Goal: Contribute content: Contribute content

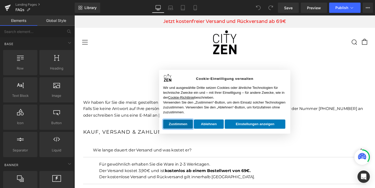
click at [188, 126] on button "Zustimmen" at bounding box center [181, 127] width 31 height 9
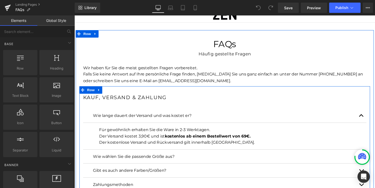
scroll to position [42, 0]
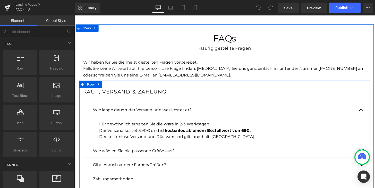
click at [131, 141] on div "Der kostenlose Versand und Rückversand gilt innerhalb Deutschlands." at bounding box center [236, 141] width 273 height 7
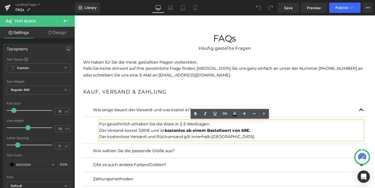
click at [176, 141] on div "Der kostenlose Versand und Rückversand gilt innerhalb Deutschlands." at bounding box center [236, 141] width 273 height 7
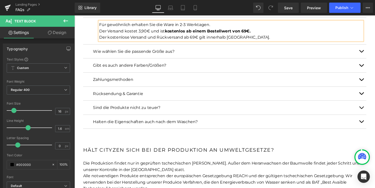
scroll to position [145, 0]
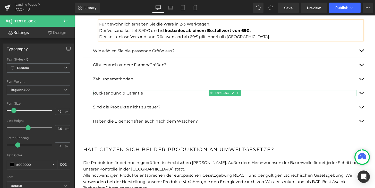
click at [236, 96] on link at bounding box center [238, 96] width 5 height 6
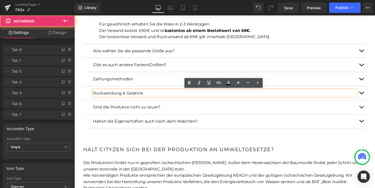
click at [374, 97] on button "button" at bounding box center [371, 96] width 10 height 14
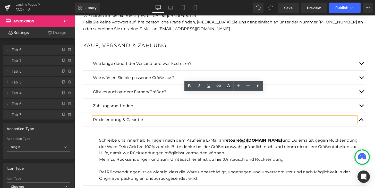
scroll to position [77, 0]
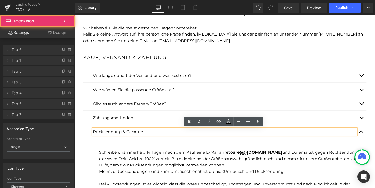
click at [371, 79] on span "button" at bounding box center [371, 79] width 0 height 0
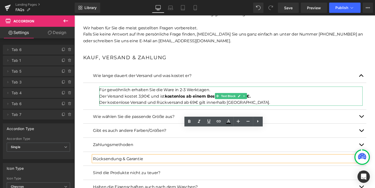
click at [199, 105] on div "Der kostenlose Versand und Rückversand ab 69€ gilt innerhalb Deutschlands." at bounding box center [236, 105] width 273 height 7
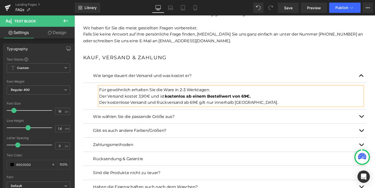
click at [254, 76] on p "Wie lange dauert der Versand und was kostet er?" at bounding box center [230, 77] width 273 height 7
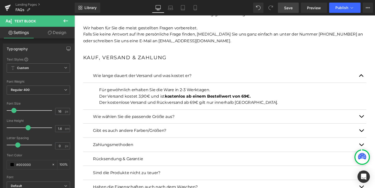
click at [296, 9] on link "Save" at bounding box center [288, 8] width 21 height 10
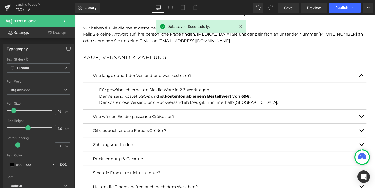
click at [339, 13] on div "Library Desktop Desktop Laptop Tablet Mobile Save Preview Publish Scheduled Vie…" at bounding box center [225, 7] width 300 height 15
click at [340, 10] on button "Publish" at bounding box center [344, 8] width 31 height 10
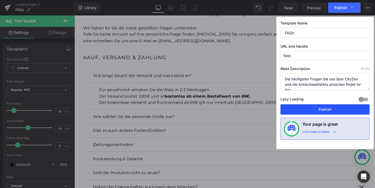
click at [318, 110] on button "Publish" at bounding box center [324, 109] width 89 height 10
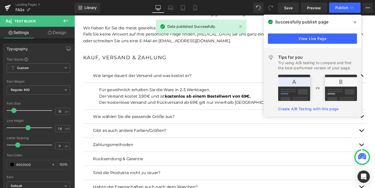
click at [357, 22] on span at bounding box center [354, 22] width 8 height 8
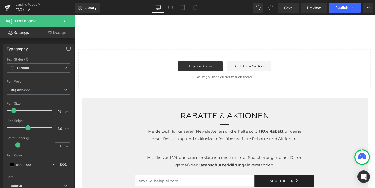
scroll to position [657, 0]
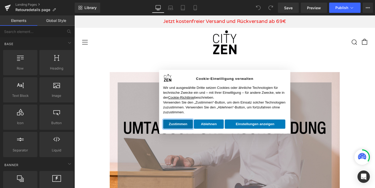
click at [189, 131] on button "Zustimmen" at bounding box center [181, 127] width 31 height 9
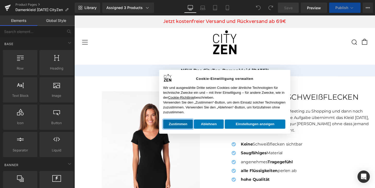
click at [180, 123] on button "Zustimmen" at bounding box center [181, 127] width 31 height 9
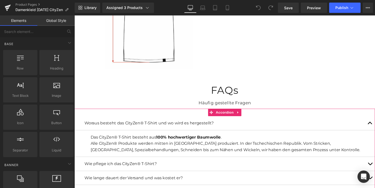
scroll to position [1548, 0]
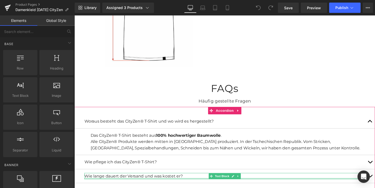
click at [122, 183] on div at bounding box center [230, 183] width 291 height 1
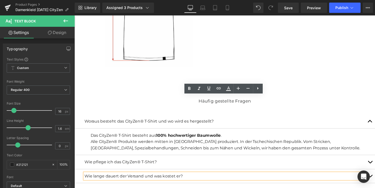
click at [374, 174] on button "button" at bounding box center [380, 181] width 10 height 14
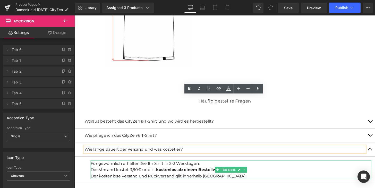
click at [253, 178] on div "Der kostenlose Versand und Rückversand gilt innerhalb Deutschlands." at bounding box center [236, 181] width 291 height 7
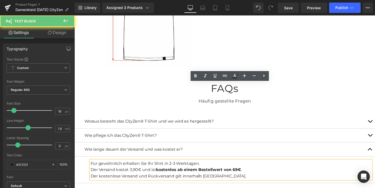
click at [228, 178] on div "Der kostenlose Versand und Rückversand gilt innerhalb Deutschlands." at bounding box center [236, 181] width 291 height 7
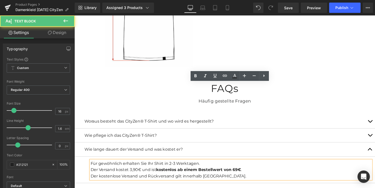
click at [169, 178] on div "Der kostenlose Versand und Rückversand gilt innerhalb [GEOGRAPHIC_DATA]." at bounding box center [236, 181] width 291 height 7
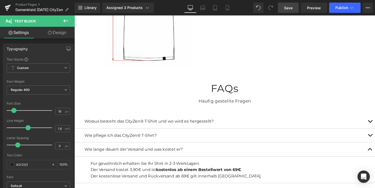
drag, startPoint x: 290, startPoint y: 4, endPoint x: 270, endPoint y: 19, distance: 25.9
click at [290, 4] on link "Save" at bounding box center [288, 8] width 21 height 10
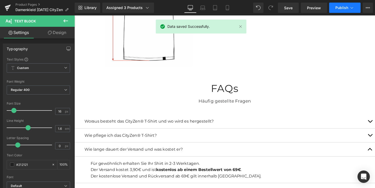
click at [331, 3] on button "Publish" at bounding box center [344, 8] width 31 height 10
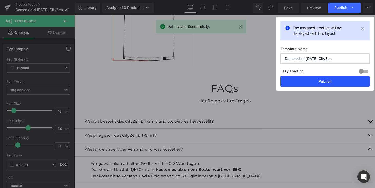
click at [319, 80] on button "Publish" at bounding box center [324, 81] width 89 height 10
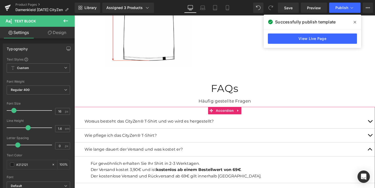
click at [133, 150] on p "Wie lange dauert der Versand und was kostet er?" at bounding box center [230, 153] width 291 height 7
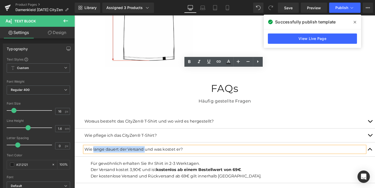
drag, startPoint x: 140, startPoint y: 76, endPoint x: 93, endPoint y: 75, distance: 47.3
click at [93, 150] on p "Wie lange dauert der Versand und was kostet er?" at bounding box center [230, 153] width 291 height 7
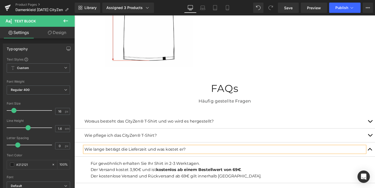
click at [175, 150] on p "Wie lange beträgt die Lieferzeit und was kostet er?" at bounding box center [230, 153] width 291 height 7
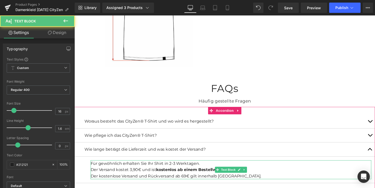
click at [167, 165] on span "Für gewöhnlich erhalten Sie Ihr Shirt in 2-3 Werktagen." at bounding box center [147, 167] width 113 height 5
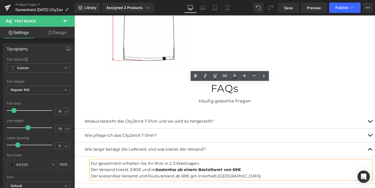
click at [74, 15] on div at bounding box center [74, 15] width 0 height 0
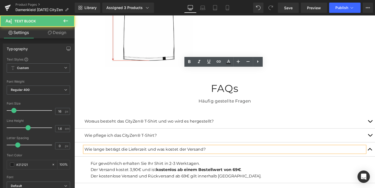
click at [168, 150] on p "Wie lange beträgt die Lieferzeit und was kostet der Versand?" at bounding box center [230, 153] width 291 height 7
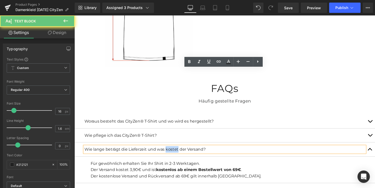
click at [168, 150] on p "Wie lange beträgt die Lieferzeit und was kostet der Versand?" at bounding box center [230, 153] width 291 height 7
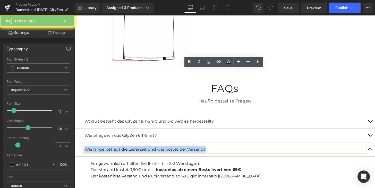
click at [168, 150] on p "Wie lange beträgt die Lieferzeit und was kostet der Versand?" at bounding box center [230, 153] width 291 height 7
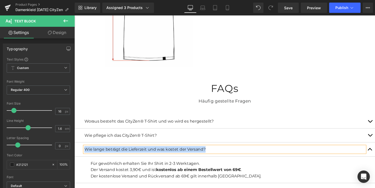
copy p "Wie lange beträgt die Lieferzeit und was kostet der Versand?"
click at [202, 150] on p "Wie lange beträgt die Lieferzeit und was kostet der Versand?" at bounding box center [230, 153] width 291 height 7
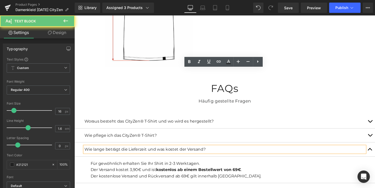
click at [202, 150] on p "Wie lange beträgt die Lieferzeit und was kostet der Versand?" at bounding box center [230, 153] width 291 height 7
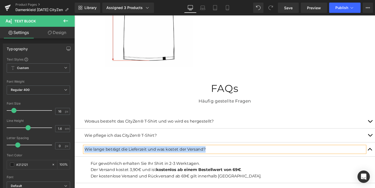
copy p "Wie lange beträgt die Lieferzeit und was kostet der Versand?"
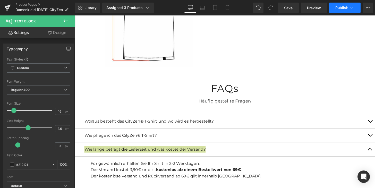
click at [345, 8] on span "Publish" at bounding box center [341, 8] width 13 height 4
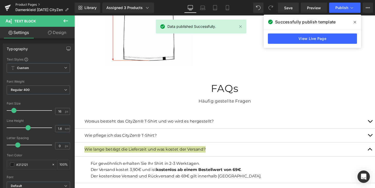
click at [35, 5] on link "Product Pages" at bounding box center [44, 5] width 59 height 4
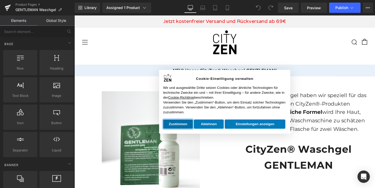
click at [182, 128] on button "Zustimmen" at bounding box center [181, 127] width 31 height 9
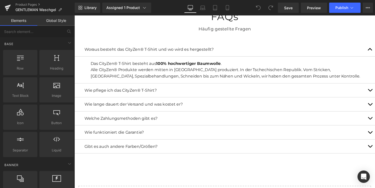
scroll to position [864, 0]
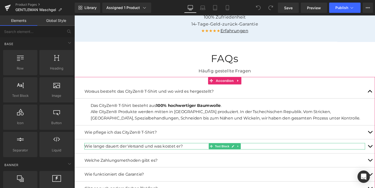
click at [151, 148] on p "Wie lange dauert der Versand und was kostet er?" at bounding box center [230, 151] width 291 height 7
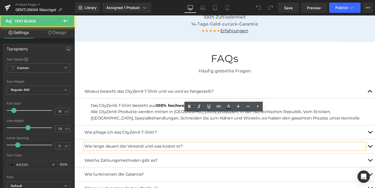
click at [181, 148] on p "Wie lange dauert der Versand und was kostet er?" at bounding box center [230, 151] width 291 height 7
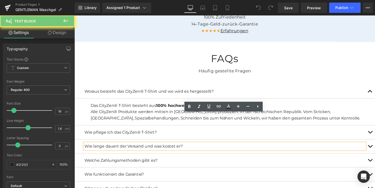
click at [181, 148] on p "Wie lange dauert der Versand und was kostet er?" at bounding box center [230, 151] width 291 height 7
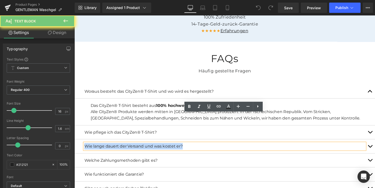
click at [181, 148] on p "Wie lange dauert der Versand und was kostet er?" at bounding box center [230, 151] width 291 height 7
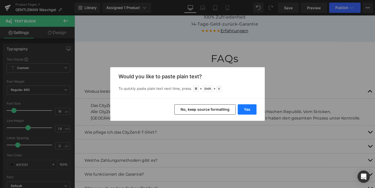
click at [250, 110] on button "Yes" at bounding box center [246, 109] width 19 height 10
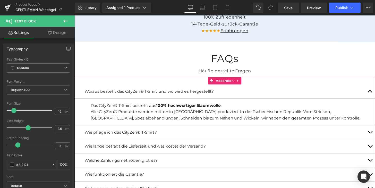
click at [374, 144] on button "button" at bounding box center [380, 151] width 10 height 14
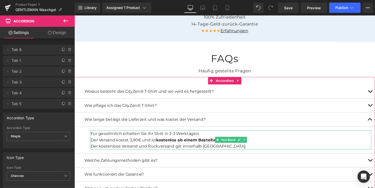
click at [168, 148] on div "Der kostenlose Versand und Rückversand gilt innerhalb Deutschlands." at bounding box center [236, 151] width 291 height 7
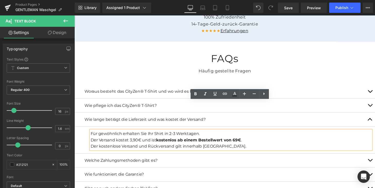
click at [169, 148] on div "Der kostenlose Versand und Rückversand gilt innerhalb Deutschlands." at bounding box center [236, 151] width 291 height 7
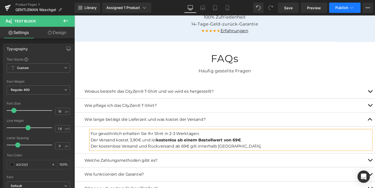
click at [343, 8] on span "Publish" at bounding box center [341, 8] width 13 height 4
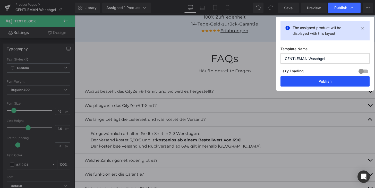
click at [323, 83] on button "Publish" at bounding box center [324, 81] width 89 height 10
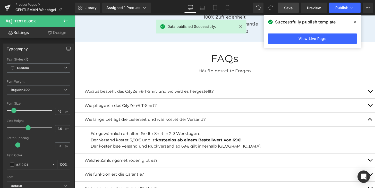
click at [287, 6] on span "Save" at bounding box center [288, 7] width 8 height 5
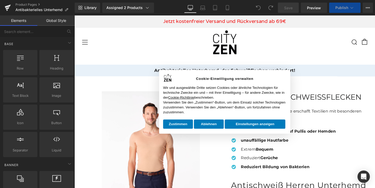
click at [174, 133] on div "Ablehnen Zustimmen" at bounding box center [198, 127] width 64 height 11
click at [177, 128] on button "Zustimmen" at bounding box center [181, 127] width 31 height 9
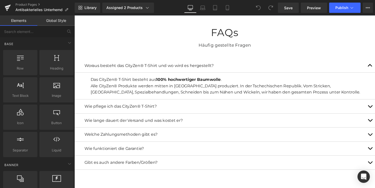
scroll to position [1121, 0]
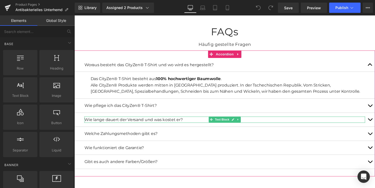
click at [143, 120] on p "Wie lange dauert der Versand und was kostet er?" at bounding box center [230, 123] width 291 height 7
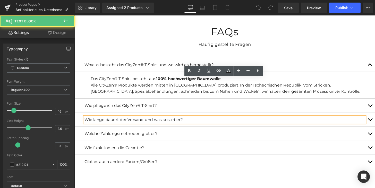
click at [183, 116] on div "Wie lange dauert der Versand und was kostet er? Text Block" at bounding box center [229, 123] width 311 height 15
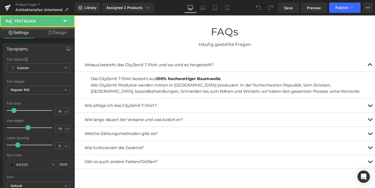
click at [187, 120] on p "Wie lange dauert der Versand und was kostet er?" at bounding box center [230, 123] width 291 height 7
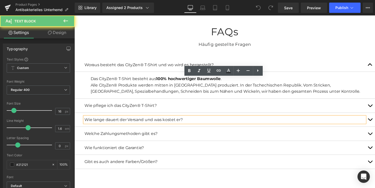
click at [187, 120] on p "Wie lange dauert der Versand und was kostet er?" at bounding box center [230, 123] width 291 height 7
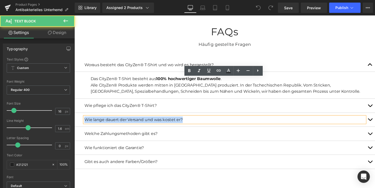
click at [187, 120] on p "Wie lange dauert der Versand und was kostet er?" at bounding box center [230, 123] width 291 height 7
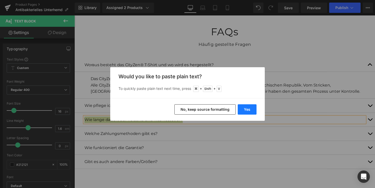
click at [245, 108] on button "Yes" at bounding box center [246, 109] width 19 height 10
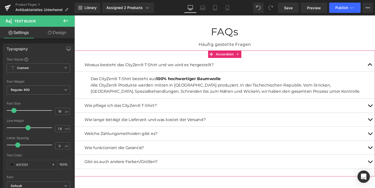
click at [374, 116] on button "button" at bounding box center [380, 123] width 10 height 14
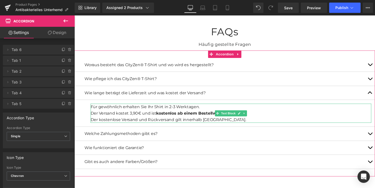
click at [168, 120] on div "Der kostenlose Versand und Rückversand gilt innerhalb [GEOGRAPHIC_DATA]." at bounding box center [236, 123] width 291 height 7
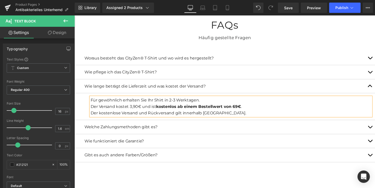
scroll to position [1125, 0]
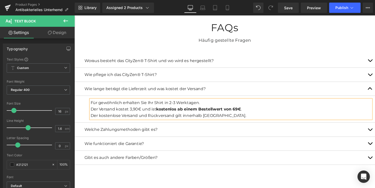
click at [167, 109] on div "Der Versand kostet 3,90€ und ist kostenlos ab einem Bestellwert von 69€ ." at bounding box center [236, 112] width 291 height 7
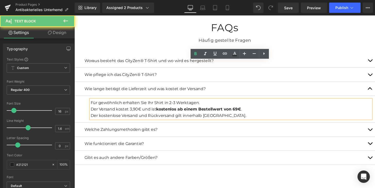
click at [170, 116] on div "Der kostenlose Versand und Rückversand gilt innerhalb [GEOGRAPHIC_DATA]." at bounding box center [236, 119] width 291 height 7
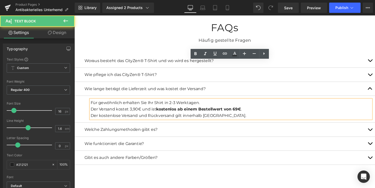
click at [169, 116] on div "Der kostenlose Versand und Rückversand gilt innerhalb [GEOGRAPHIC_DATA]." at bounding box center [236, 119] width 291 height 7
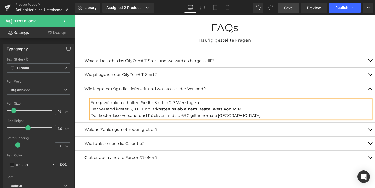
click at [291, 6] on span "Save" at bounding box center [288, 7] width 8 height 5
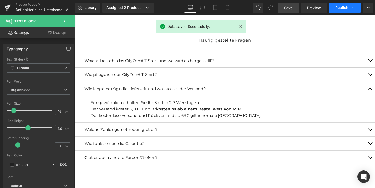
click at [345, 5] on button "Publish" at bounding box center [344, 8] width 31 height 10
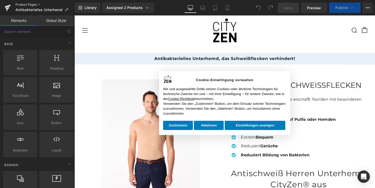
click at [34, 4] on link "Product Pages" at bounding box center [44, 5] width 59 height 4
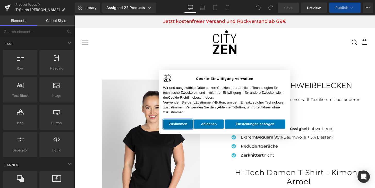
click button "Zustimmen"
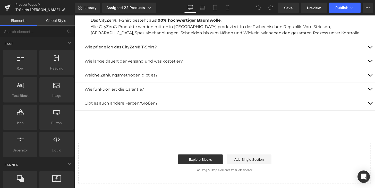
scroll to position [1597, 0]
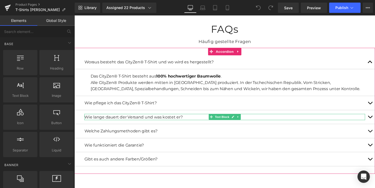
click p "Wie lange dauert der Versand und was kostet er?"
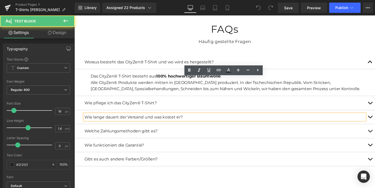
click p "Wie lange dauert der Versand und was kostet er?"
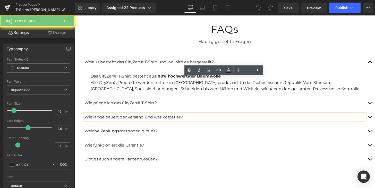
click p "Wie lange dauert der Versand und was kostet er?"
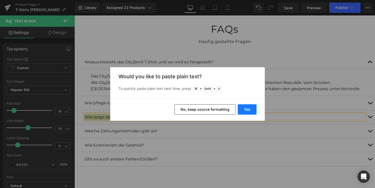
click button "Yes"
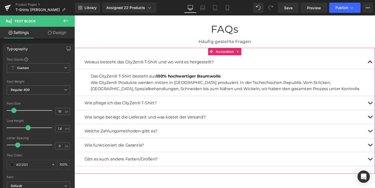
click button "button"
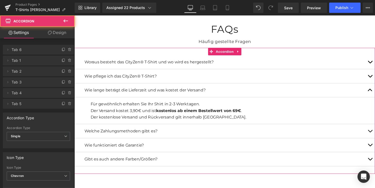
click div
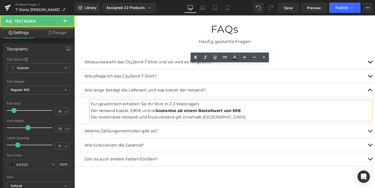
click div "Der kostenlose Versand und Rückversand gilt innerhalb [GEOGRAPHIC_DATA]."
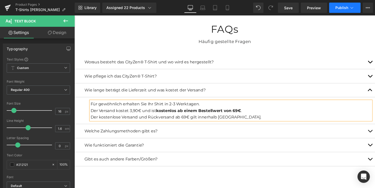
click span "Publish"
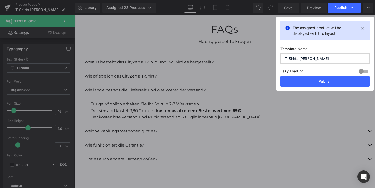
click div "The assigned product will be displayed with this layout Template Name T-Shirts …"
click button "Publish"
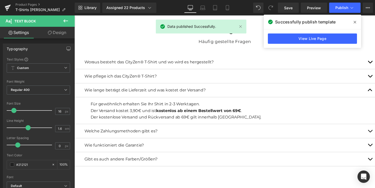
drag, startPoint x: 353, startPoint y: 22, endPoint x: 191, endPoint y: 9, distance: 162.3
click icon
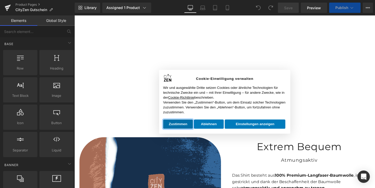
click at [188, 125] on button "Zustimmen" at bounding box center [181, 127] width 31 height 9
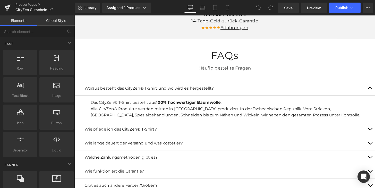
scroll to position [1579, 0]
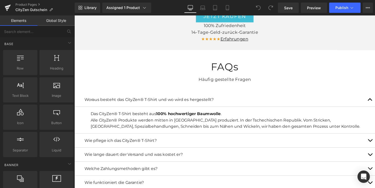
click at [168, 156] on p "Wie lange dauert der Versand und was kostet er?" at bounding box center [230, 159] width 291 height 7
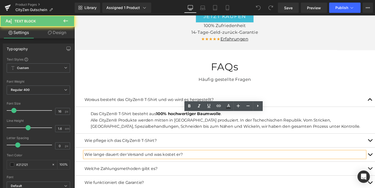
click at [182, 156] on p "Wie lange dauert der Versand und was kostet er?" at bounding box center [230, 159] width 291 height 7
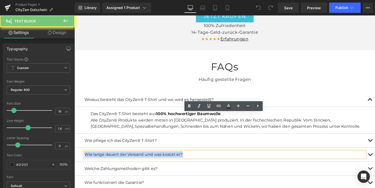
click at [182, 156] on p "Wie lange dauert der Versand und was kostet er?" at bounding box center [230, 159] width 291 height 7
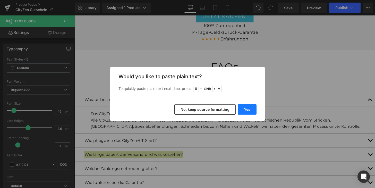
click at [252, 109] on button "Yes" at bounding box center [246, 109] width 19 height 10
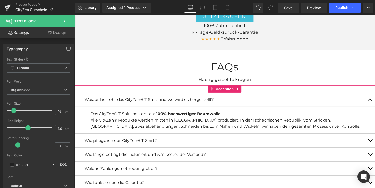
click at [374, 152] on button "button" at bounding box center [380, 159] width 10 height 14
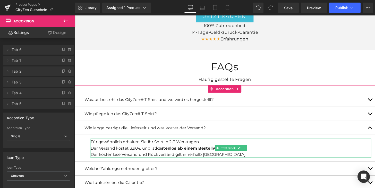
click at [170, 156] on div "Der kostenlose Versand und Rückversand gilt innerhalb [GEOGRAPHIC_DATA]." at bounding box center [236, 159] width 291 height 7
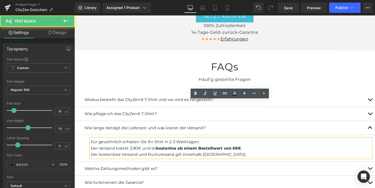
click at [170, 156] on div "Der kostenlose Versand und Rückversand gilt innerhalb [GEOGRAPHIC_DATA]." at bounding box center [236, 159] width 291 height 7
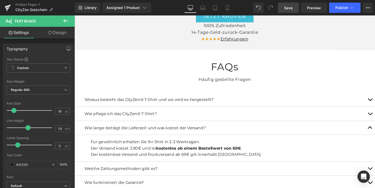
click at [291, 6] on span "Save" at bounding box center [288, 7] width 8 height 5
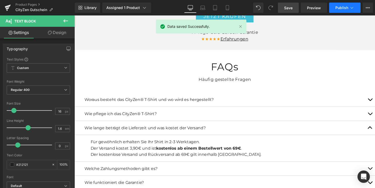
click at [339, 10] on span "Publish" at bounding box center [341, 8] width 13 height 4
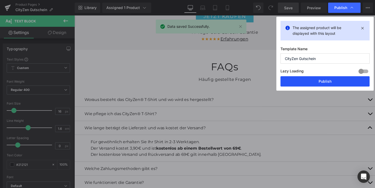
click at [321, 77] on button "Publish" at bounding box center [324, 81] width 89 height 10
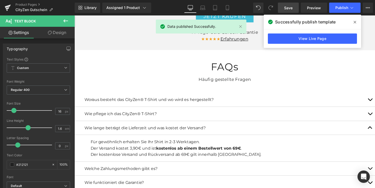
drag, startPoint x: 354, startPoint y: 20, endPoint x: 289, endPoint y: 5, distance: 66.3
click at [354, 20] on icon at bounding box center [354, 22] width 3 height 4
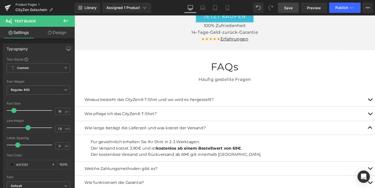
click at [30, 3] on link "Product Pages" at bounding box center [44, 5] width 59 height 4
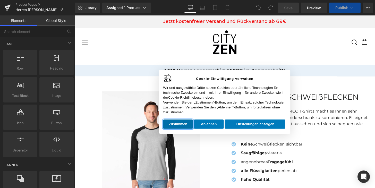
click at [179, 129] on button "Zustimmen" at bounding box center [181, 127] width 31 height 9
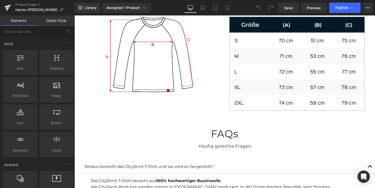
scroll to position [1506, 0]
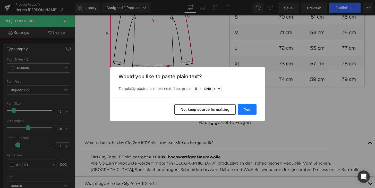
click at [249, 111] on button "Yes" at bounding box center [246, 109] width 19 height 10
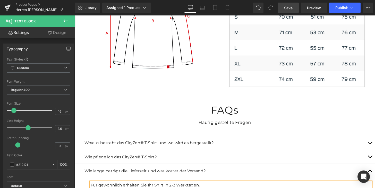
click at [282, 7] on link "Save" at bounding box center [288, 8] width 21 height 10
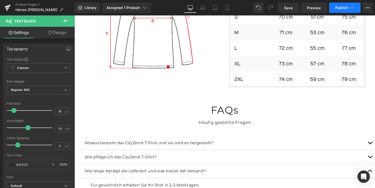
click at [343, 11] on button "Publish" at bounding box center [344, 8] width 31 height 10
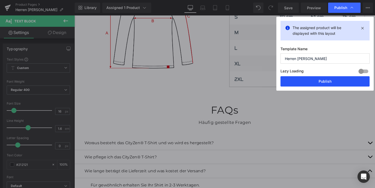
click at [321, 82] on button "Publish" at bounding box center [324, 81] width 89 height 10
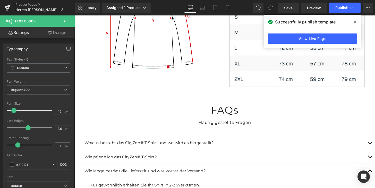
click at [354, 22] on icon at bounding box center [354, 22] width 3 height 3
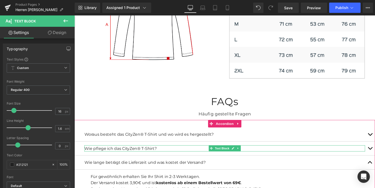
scroll to position [1517, 0]
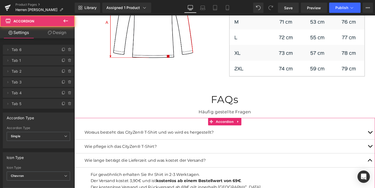
click at [374, 158] on button "button" at bounding box center [380, 165] width 10 height 14
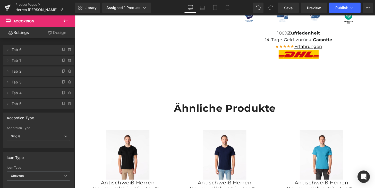
scroll to position [383, 0]
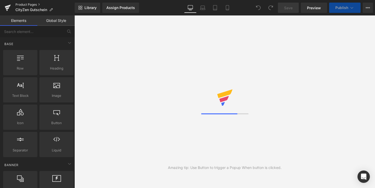
click at [31, 6] on link "Product Pages" at bounding box center [44, 5] width 59 height 4
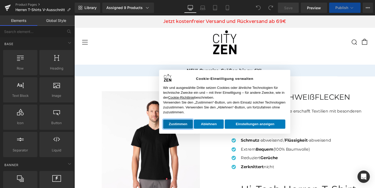
click at [189, 125] on button "Zustimmen" at bounding box center [181, 127] width 31 height 9
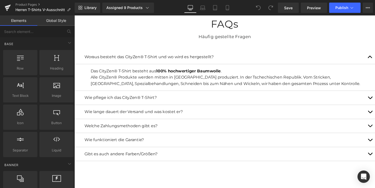
scroll to position [1844, 0]
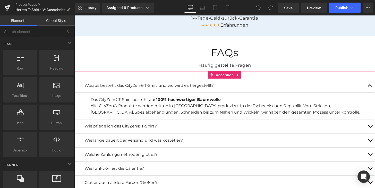
click at [179, 141] on div "Wie lange dauert der Versand und was kostet er? Text Block" at bounding box center [230, 144] width 291 height 7
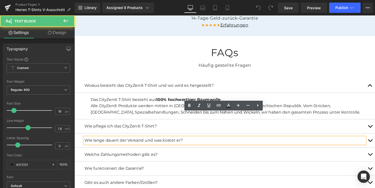
click at [182, 141] on p "Wie lange dauert der Versand und was kostet er?" at bounding box center [230, 144] width 291 height 7
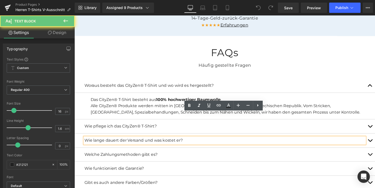
click at [182, 141] on p "Wie lange dauert der Versand und was kostet er?" at bounding box center [230, 144] width 291 height 7
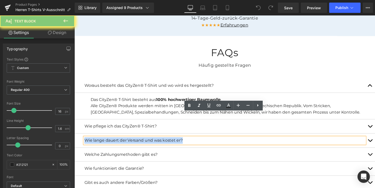
click at [182, 141] on p "Wie lange dauert der Versand und was kostet er?" at bounding box center [230, 144] width 291 height 7
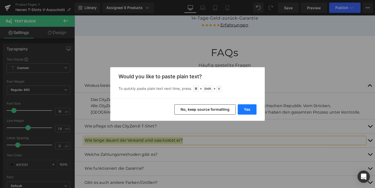
click at [243, 107] on button "Yes" at bounding box center [246, 109] width 19 height 10
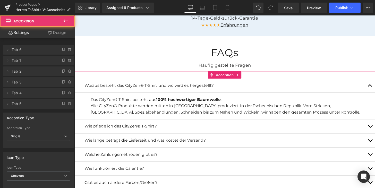
click at [374, 146] on span "button" at bounding box center [380, 146] width 0 height 0
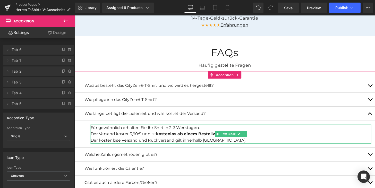
click at [169, 141] on div "Der kostenlose Versand und Rückversand gilt innerhalb [GEOGRAPHIC_DATA]." at bounding box center [236, 144] width 291 height 7
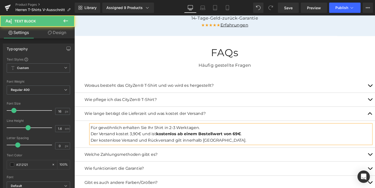
click at [169, 141] on div "Der kostenlose Versand und Rückversand gilt innerhalb [GEOGRAPHIC_DATA]." at bounding box center [236, 144] width 291 height 7
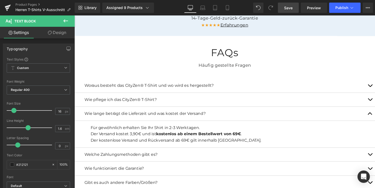
drag, startPoint x: 291, startPoint y: 10, endPoint x: 250, endPoint y: 68, distance: 70.5
click at [291, 10] on span "Save" at bounding box center [288, 7] width 8 height 5
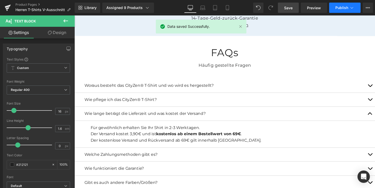
click at [341, 10] on button "Publish" at bounding box center [344, 8] width 31 height 10
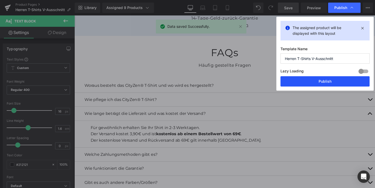
click at [0, 0] on button "Publish" at bounding box center [0, 0] width 0 height 0
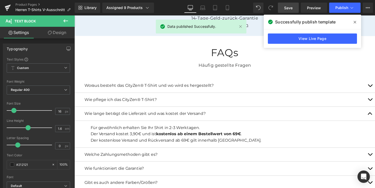
click at [0, 0] on div "Successfully publish template" at bounding box center [0, 0] width 0 height 0
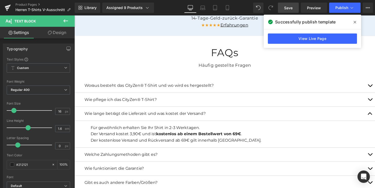
click at [357, 20] on span at bounding box center [354, 22] width 8 height 8
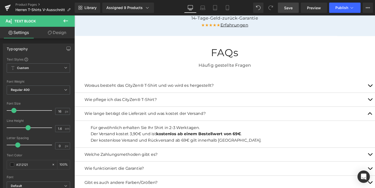
click at [67, 21] on icon at bounding box center [65, 20] width 5 height 3
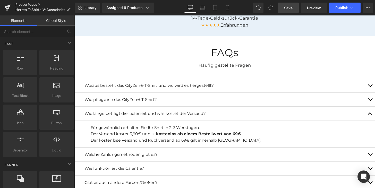
click at [34, 5] on link "Product Pages" at bounding box center [44, 5] width 59 height 4
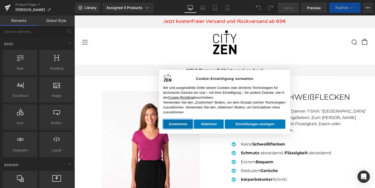
click at [190, 125] on button "Zustimmen" at bounding box center [181, 127] width 31 height 9
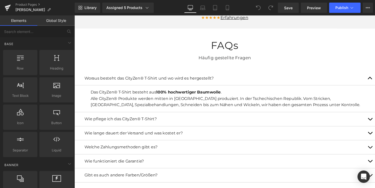
scroll to position [1531, 0]
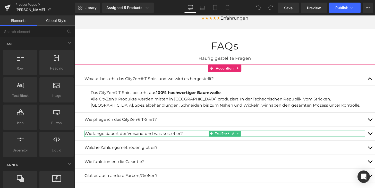
click at [166, 128] on p "Wie lange dauert der Versand und was kostet er?" at bounding box center [230, 131] width 291 height 7
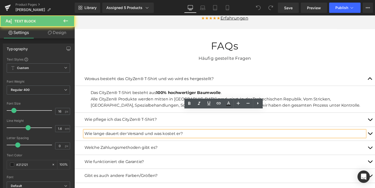
click at [188, 128] on p "Wie lange dauert der Versand und was kostet er?" at bounding box center [230, 131] width 291 height 7
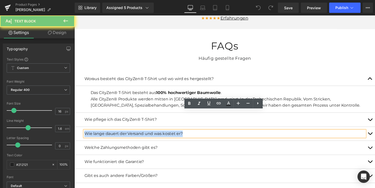
click at [188, 128] on p "Wie lange dauert der Versand und was kostet er?" at bounding box center [230, 131] width 291 height 7
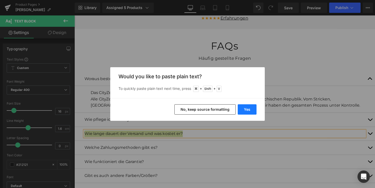
click at [247, 109] on button "Yes" at bounding box center [246, 109] width 19 height 10
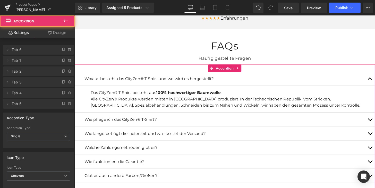
click at [374, 124] on button "button" at bounding box center [380, 131] width 10 height 14
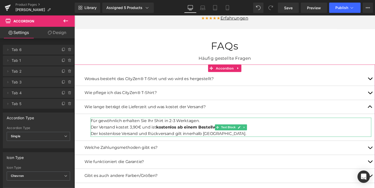
click at [189, 122] on strong "kostenlos ab einem Bestellwert von 69€" at bounding box center [203, 124] width 88 height 5
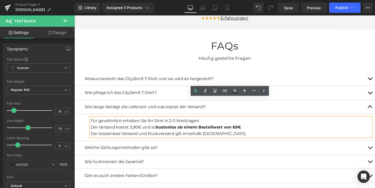
click at [168, 128] on div "Der kostenlose Versand und Rückversand gilt innerhalb [GEOGRAPHIC_DATA]." at bounding box center [236, 131] width 291 height 7
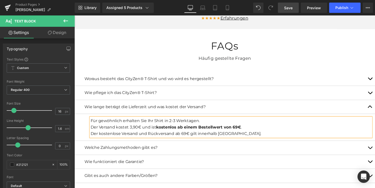
click at [296, 5] on link "Save" at bounding box center [288, 8] width 21 height 10
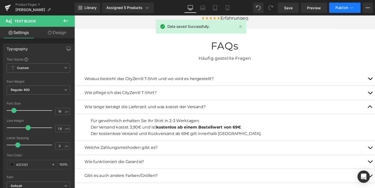
click at [344, 4] on button "Publish" at bounding box center [344, 8] width 31 height 10
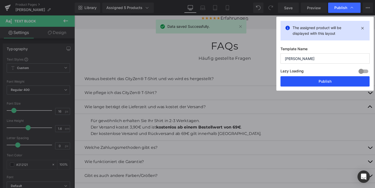
click at [335, 85] on button "Publish" at bounding box center [324, 81] width 89 height 10
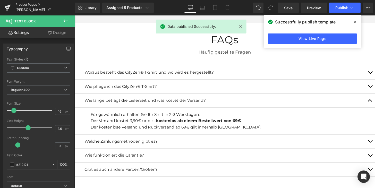
click at [32, 6] on link "Product Pages" at bounding box center [44, 5] width 59 height 4
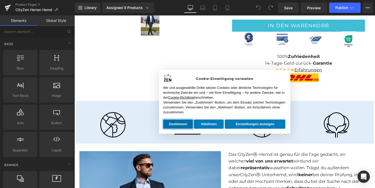
click at [180, 125] on button "Zustimmen" at bounding box center [181, 127] width 31 height 9
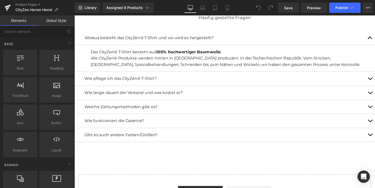
scroll to position [1104, 0]
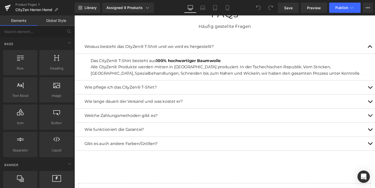
click at [204, 101] on p "Wie lange dauert der Versand und was kostet er?" at bounding box center [230, 104] width 291 height 7
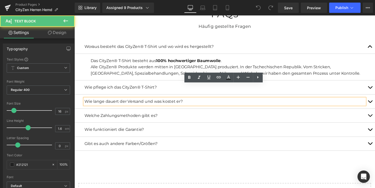
click at [222, 101] on p "Wie lange dauert der Versand und was kostet er?" at bounding box center [230, 104] width 291 height 7
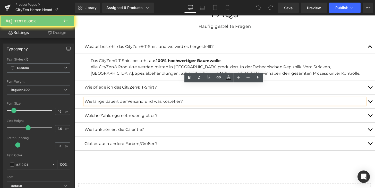
click at [222, 101] on p "Wie lange dauert der Versand und was kostet er?" at bounding box center [230, 104] width 291 height 7
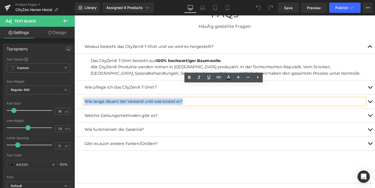
click at [222, 101] on p "Wie lange dauert der Versand und was kostet er?" at bounding box center [230, 104] width 291 height 7
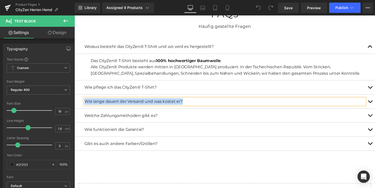
copy p "Wie lange dauert der Versand und was kostet er?"
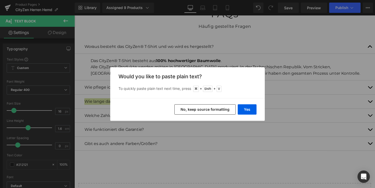
click at [246, 114] on div "Yes No, keep source formatting" at bounding box center [187, 109] width 154 height 23
click at [245, 108] on button "Yes" at bounding box center [246, 109] width 19 height 10
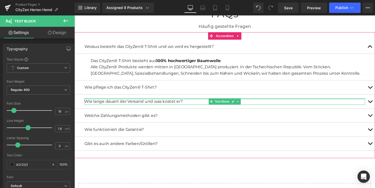
click at [341, 101] on div at bounding box center [230, 101] width 291 height 1
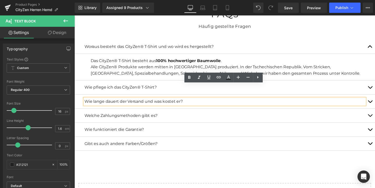
click at [341, 101] on p "Wie lange dauert der Versand und was kostet er?" at bounding box center [230, 104] width 291 height 7
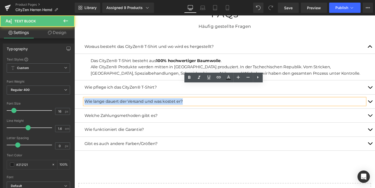
click at [341, 101] on p "Wie lange dauert der Versand und was kostet er?" at bounding box center [230, 104] width 291 height 7
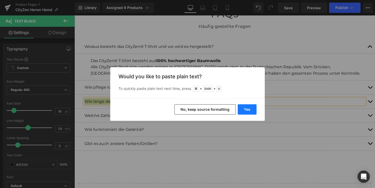
click at [0, 0] on button "Yes" at bounding box center [0, 0] width 0 height 0
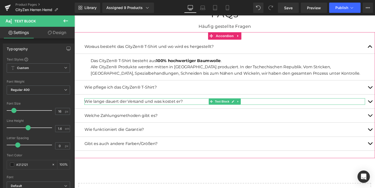
click at [176, 101] on p "Wie lange dauert der Versand und was kostet er?" at bounding box center [230, 104] width 291 height 7
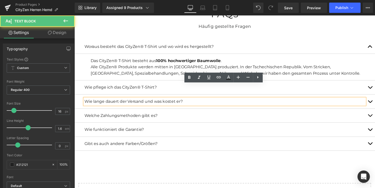
click at [176, 101] on p "Wie lange dauert der Versand und was kostet er?" at bounding box center [230, 104] width 291 height 7
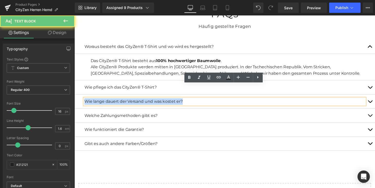
click at [176, 101] on p "Wie lange dauert der Versand und was kostet er?" at bounding box center [230, 104] width 291 height 7
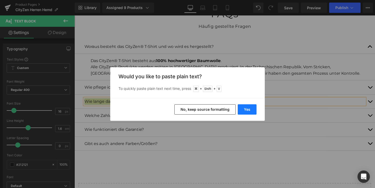
click at [247, 105] on button "Yes" at bounding box center [246, 109] width 19 height 10
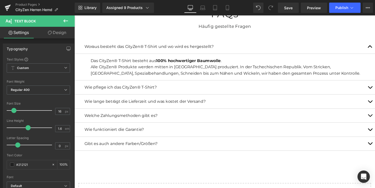
click at [374, 106] on span "button" at bounding box center [380, 106] width 0 height 0
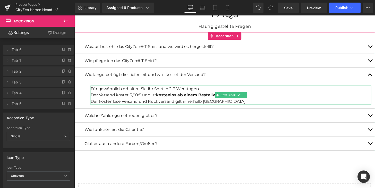
click at [175, 101] on div "Der kostenlose Versand und Rückversand gilt innerhalb [GEOGRAPHIC_DATA]." at bounding box center [236, 104] width 291 height 7
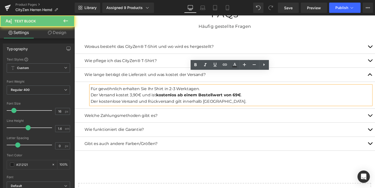
click at [175, 101] on div "Der kostenlose Versand und Rückversand gilt innerhalb [GEOGRAPHIC_DATA]." at bounding box center [236, 104] width 291 height 7
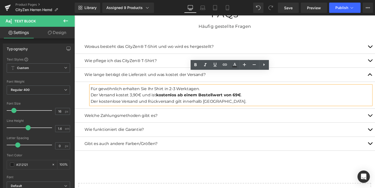
click at [170, 101] on div "Der kostenlose Versand und Rückversand gilt innerhalb [GEOGRAPHIC_DATA]." at bounding box center [236, 104] width 291 height 7
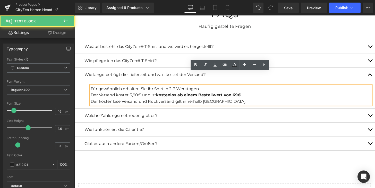
click at [169, 101] on div "Der kostenlose Versand und Rückversand gilt innerhalb [GEOGRAPHIC_DATA]." at bounding box center [236, 104] width 291 height 7
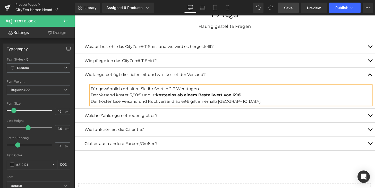
click at [294, 5] on link "Save" at bounding box center [288, 8] width 21 height 10
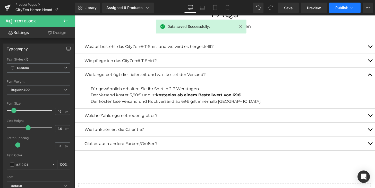
click at [337, 6] on span "Publish" at bounding box center [341, 8] width 13 height 4
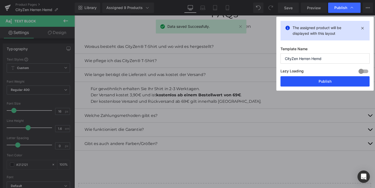
click at [301, 50] on button "Publish" at bounding box center [155, 47] width 291 height 7
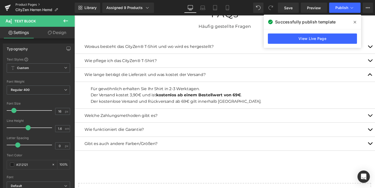
click at [26, 5] on link "Product Pages" at bounding box center [44, 5] width 59 height 4
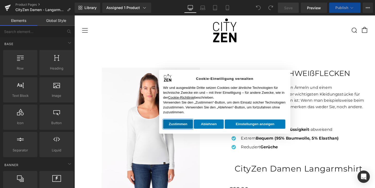
click at [184, 124] on button "Zustimmen" at bounding box center [181, 127] width 31 height 9
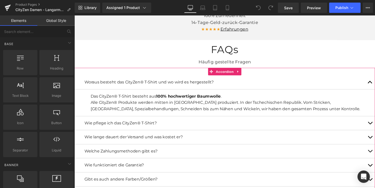
scroll to position [1645, 0]
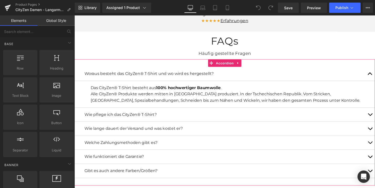
click at [170, 129] on div "Wie lange dauert der Versand und was kostet er? Text Block" at bounding box center [230, 132] width 291 height 7
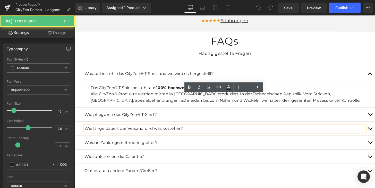
click at [179, 129] on div "Wie lange dauert der Versand und was kostet er? Text Block" at bounding box center [230, 132] width 291 height 7
click at [179, 129] on p "Wie lange dauert der Versand und was kostet er?" at bounding box center [230, 132] width 291 height 7
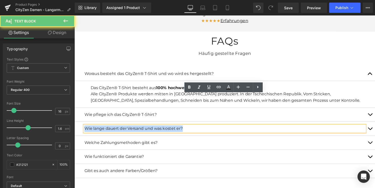
click at [179, 129] on p "Wie lange dauert der Versand und was kostet er?" at bounding box center [230, 132] width 291 height 7
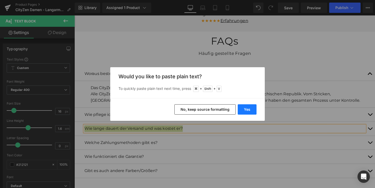
click at [244, 108] on button "Yes" at bounding box center [246, 109] width 19 height 10
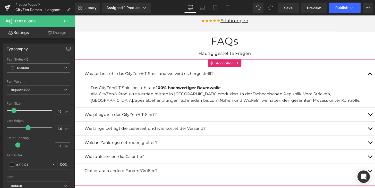
click at [374, 126] on button "button" at bounding box center [380, 133] width 10 height 14
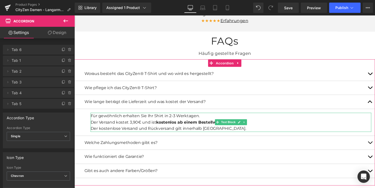
click at [167, 129] on div "Der kostenlose Versand und Rückversand gilt innerhalb [GEOGRAPHIC_DATA]." at bounding box center [236, 132] width 291 height 7
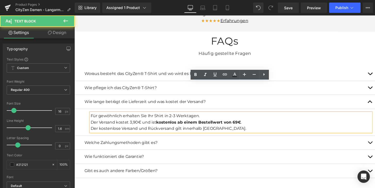
click at [169, 129] on div "Der kostenlose Versand und Rückversand gilt innerhalb [GEOGRAPHIC_DATA]." at bounding box center [236, 132] width 291 height 7
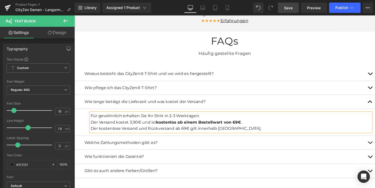
click at [291, 4] on link "Save" at bounding box center [288, 8] width 21 height 10
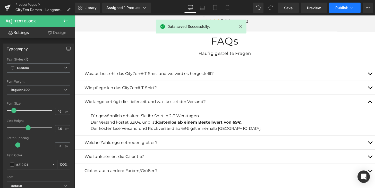
click at [350, 6] on icon at bounding box center [351, 7] width 5 height 5
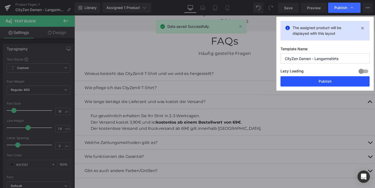
click at [316, 79] on button "Publish" at bounding box center [324, 81] width 89 height 10
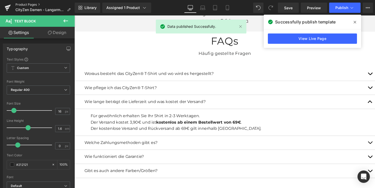
click at [30, 6] on link "Product Pages" at bounding box center [44, 5] width 59 height 4
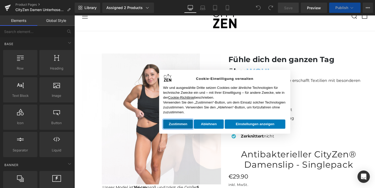
click at [183, 126] on button "Zustimmen" at bounding box center [181, 127] width 31 height 9
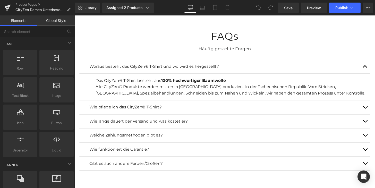
scroll to position [1150, 0]
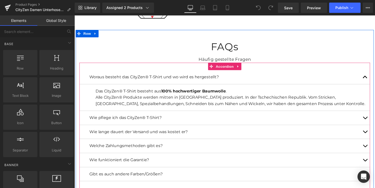
click at [186, 129] on div "Wie lange dauert der Versand und was kostet er? Text Block" at bounding box center [229, 136] width 301 height 15
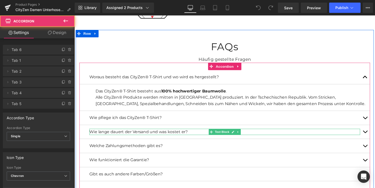
click at [196, 133] on p "Wie lange dauert der Versand und was kostet er?" at bounding box center [230, 136] width 280 height 7
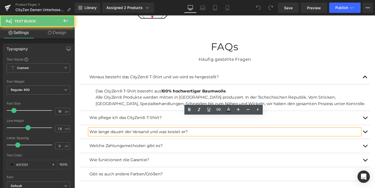
click at [196, 133] on p "Wie lange dauert der Versand und was kostet er?" at bounding box center [230, 136] width 280 height 7
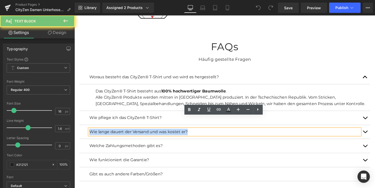
click at [196, 133] on p "Wie lange dauert der Versand und was kostet er?" at bounding box center [230, 136] width 280 height 7
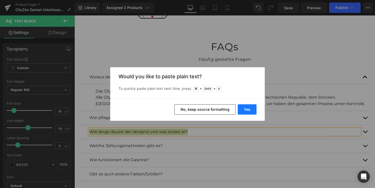
drag, startPoint x: 247, startPoint y: 112, endPoint x: 179, endPoint y: 100, distance: 69.1
click at [247, 112] on button "Yes" at bounding box center [246, 109] width 19 height 10
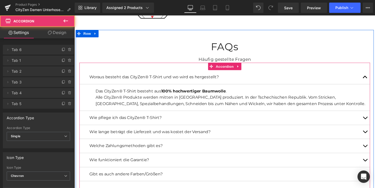
click at [374, 129] on button "button" at bounding box center [375, 136] width 10 height 14
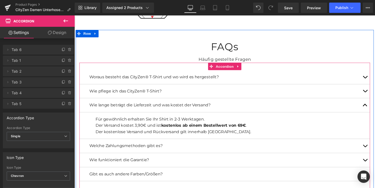
click at [165, 127] on article "Für gewöhnlich erhalten Sie Ihr Shirt in 2-3 Werktagen. Der Versand kostet 3,90…" at bounding box center [229, 130] width 301 height 28
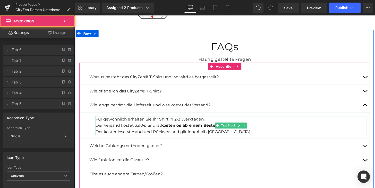
click at [174, 133] on div "Der kostenlose Versand und Rückversand gilt innerhalb [GEOGRAPHIC_DATA]." at bounding box center [236, 136] width 280 height 7
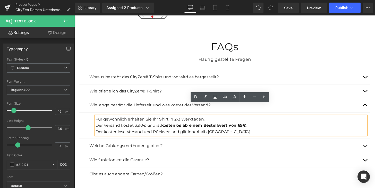
click at [173, 133] on div "Der kostenlose Versand und Rückversand gilt innerhalb [GEOGRAPHIC_DATA]." at bounding box center [236, 136] width 280 height 7
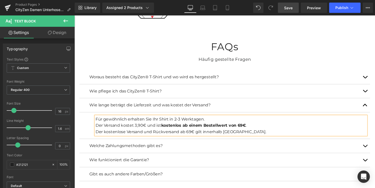
click at [288, 6] on span "Save" at bounding box center [288, 7] width 8 height 5
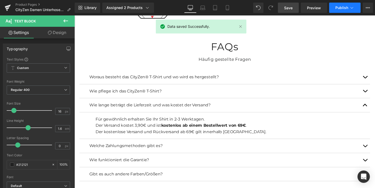
click at [356, 11] on button "Publish" at bounding box center [344, 8] width 31 height 10
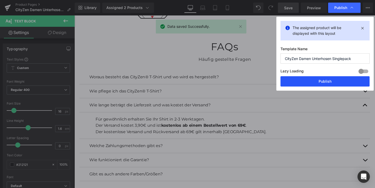
click at [296, 77] on button "Publish" at bounding box center [155, 78] width 280 height 7
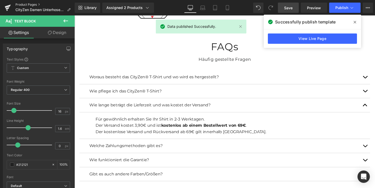
click at [33, 5] on link "Product Pages" at bounding box center [44, 5] width 59 height 4
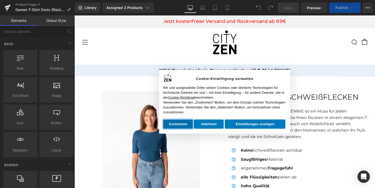
click at [183, 123] on button "Zustimmen" at bounding box center [181, 127] width 31 height 9
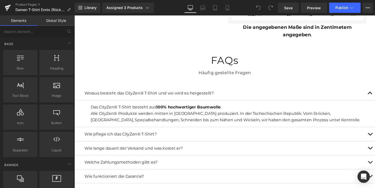
scroll to position [1496, 0]
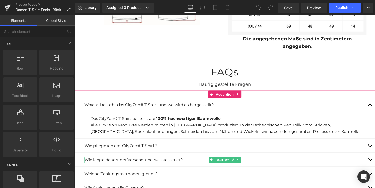
click at [152, 162] on p "Wie lange dauert der Versand und was kostet er?" at bounding box center [230, 165] width 291 height 7
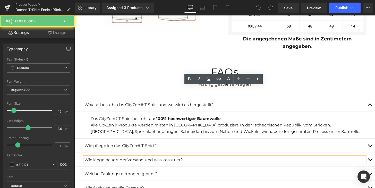
click at [184, 162] on p "Wie lange dauert der Versand und was kostet er?" at bounding box center [230, 165] width 291 height 7
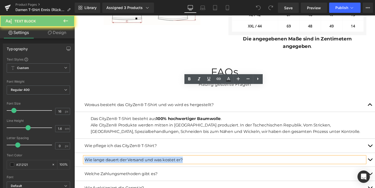
click at [184, 162] on p "Wie lange dauert der Versand und was kostet er?" at bounding box center [230, 165] width 291 height 7
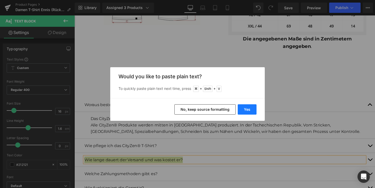
drag, startPoint x: 242, startPoint y: 108, endPoint x: 171, endPoint y: 98, distance: 71.0
click at [242, 108] on button "Yes" at bounding box center [246, 109] width 19 height 10
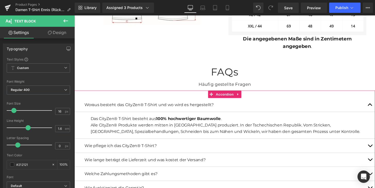
click at [374, 158] on button "button" at bounding box center [380, 165] width 10 height 14
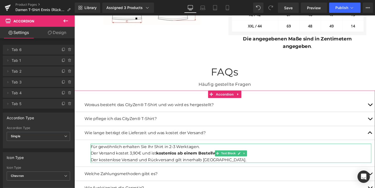
click at [170, 162] on div "Der kostenlose Versand und Rückversand gilt innerhalb [GEOGRAPHIC_DATA]." at bounding box center [236, 165] width 291 height 7
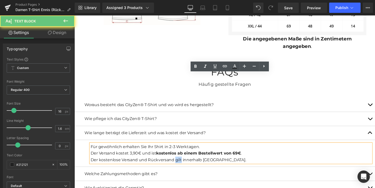
click at [170, 162] on div "Der kostenlose Versand und Rückversand gilt innerhalb [GEOGRAPHIC_DATA]." at bounding box center [236, 165] width 291 height 7
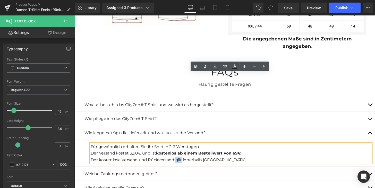
click at [170, 162] on div "Der kostenlose Versand und Rückversand gilt innerhalb [GEOGRAPHIC_DATA]." at bounding box center [236, 165] width 291 height 7
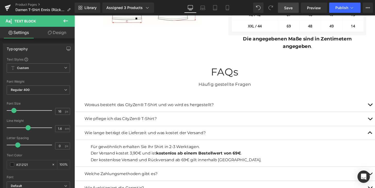
click at [295, 3] on link "Save" at bounding box center [288, 8] width 21 height 10
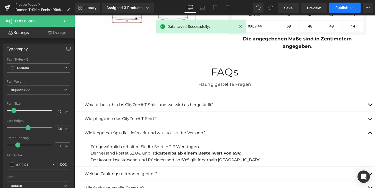
click at [346, 9] on span "Publish" at bounding box center [341, 8] width 13 height 4
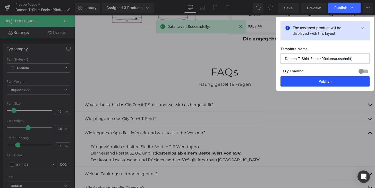
click at [324, 80] on button "Publish" at bounding box center [324, 81] width 89 height 10
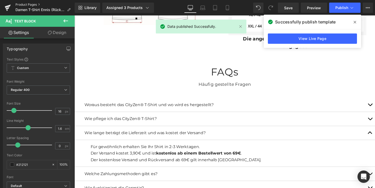
click at [28, 5] on link "Product Pages" at bounding box center [44, 5] width 59 height 4
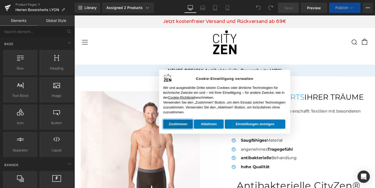
click at [187, 128] on button "Zustimmen" at bounding box center [181, 127] width 31 height 9
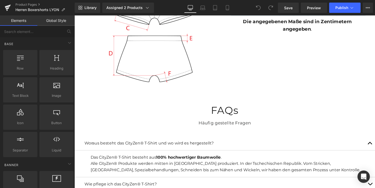
scroll to position [1762, 0]
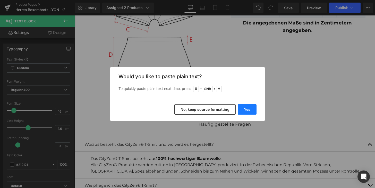
click at [246, 110] on button "Yes" at bounding box center [246, 109] width 19 height 10
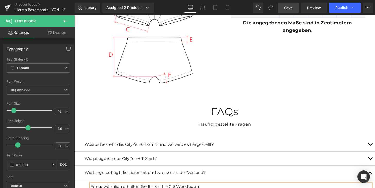
click at [289, 10] on span "Save" at bounding box center [288, 7] width 8 height 5
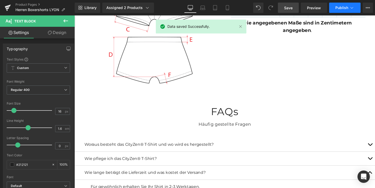
click at [342, 4] on button "Publish" at bounding box center [344, 8] width 31 height 10
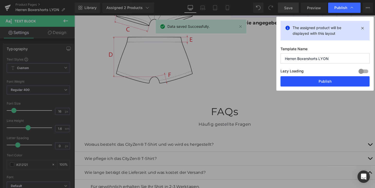
click at [327, 78] on button "Publish" at bounding box center [324, 81] width 89 height 10
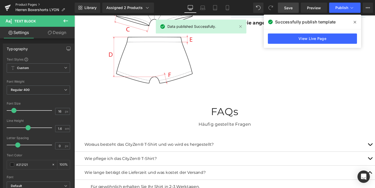
click at [32, 3] on link "Product Pages" at bounding box center [44, 5] width 59 height 4
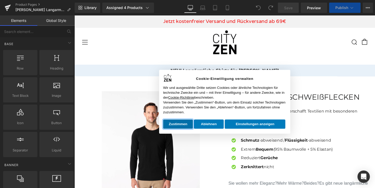
click at [188, 129] on button "Zustimmen" at bounding box center [181, 127] width 31 height 9
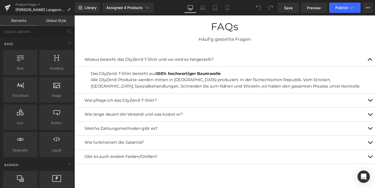
scroll to position [1470, 0]
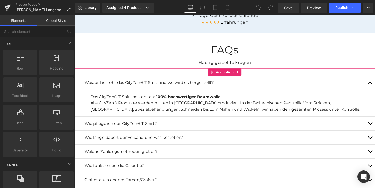
click at [163, 139] on p "Wie lange dauert der Versand und was kostet er?" at bounding box center [230, 142] width 291 height 7
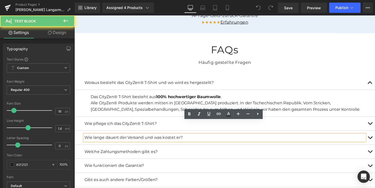
click at [192, 139] on p "Wie lange dauert der Versand und was kostet er?" at bounding box center [230, 142] width 291 height 7
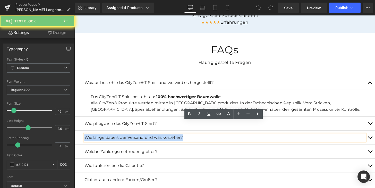
click at [192, 139] on p "Wie lange dauert der Versand und was kostet er?" at bounding box center [230, 142] width 291 height 7
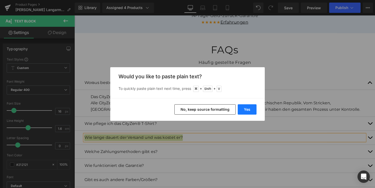
click at [248, 111] on button "Yes" at bounding box center [246, 109] width 19 height 10
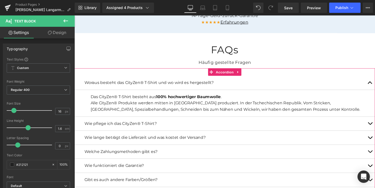
click at [374, 143] on span "button" at bounding box center [380, 143] width 0 height 0
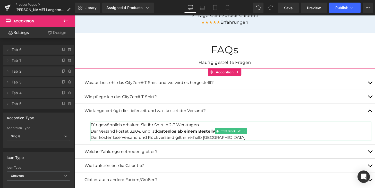
click at [170, 139] on div "Der kostenlose Versand und Rückversand gilt innerhalb [GEOGRAPHIC_DATA]." at bounding box center [236, 142] width 291 height 7
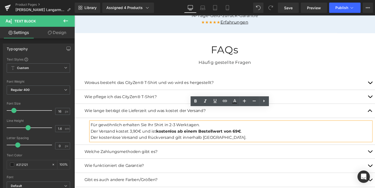
click at [168, 139] on div "Der kostenlose Versand und Rückversand gilt innerhalb [GEOGRAPHIC_DATA]." at bounding box center [236, 142] width 291 height 7
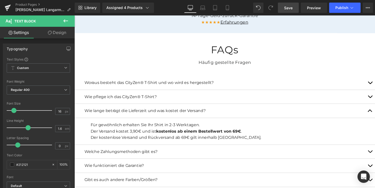
click at [286, 7] on span "Save" at bounding box center [288, 7] width 8 height 5
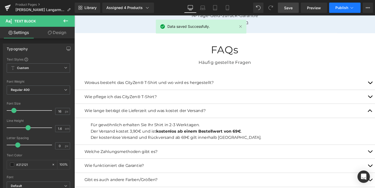
click at [347, 3] on button "Publish" at bounding box center [344, 8] width 31 height 10
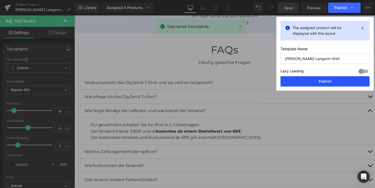
click at [0, 0] on button "Publish" at bounding box center [0, 0] width 0 height 0
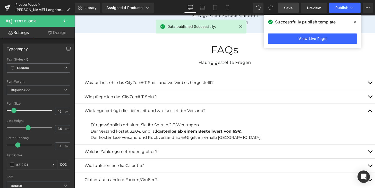
click at [22, 3] on link "Product Pages" at bounding box center [44, 5] width 59 height 4
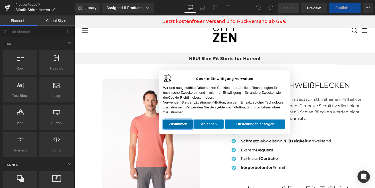
click at [194, 130] on button "Zustimmen" at bounding box center [181, 127] width 31 height 9
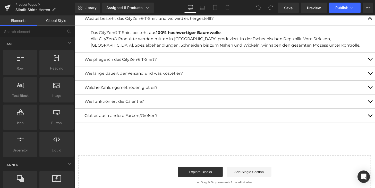
scroll to position [1802, 0]
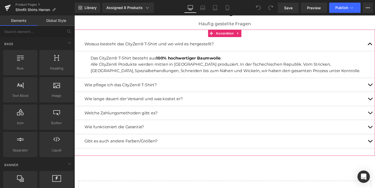
click at [213, 99] on p "Wie lange dauert der Versand und was kostet er?" at bounding box center [230, 102] width 291 height 7
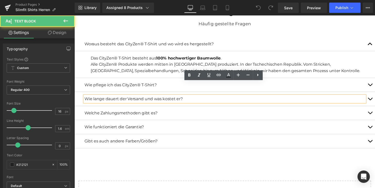
click at [213, 99] on p "Wie lange dauert der Versand und was kostet er?" at bounding box center [230, 102] width 291 height 7
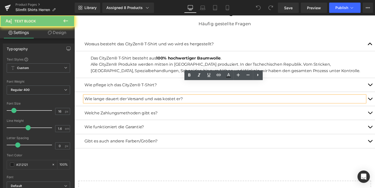
click at [213, 99] on p "Wie lange dauert der Versand und was kostet er?" at bounding box center [230, 102] width 291 height 7
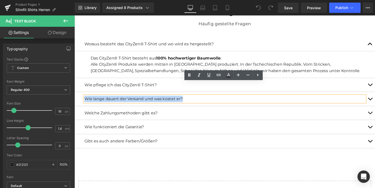
click at [213, 99] on p "Wie lange dauert der Versand und was kostet er?" at bounding box center [230, 102] width 291 height 7
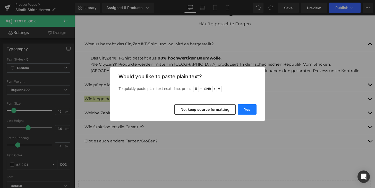
click at [248, 111] on button "Yes" at bounding box center [246, 109] width 19 height 10
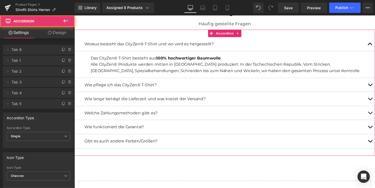
click at [374, 95] on button "button" at bounding box center [380, 102] width 10 height 14
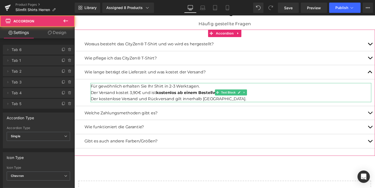
click at [160, 99] on div "Der kostenlose Versand und Rückversand gilt innerhalb [GEOGRAPHIC_DATA]." at bounding box center [236, 102] width 291 height 7
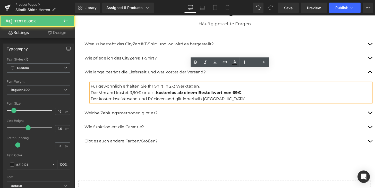
click at [170, 99] on div "Der kostenlose Versand und Rückversand gilt innerhalb [GEOGRAPHIC_DATA]." at bounding box center [236, 102] width 291 height 7
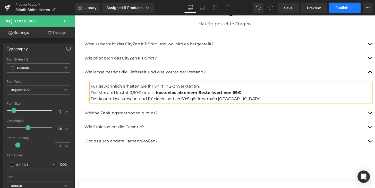
click at [339, 10] on button "Publish" at bounding box center [344, 8] width 31 height 10
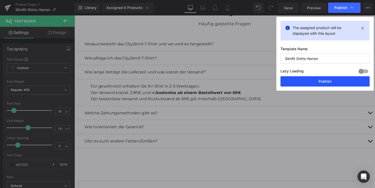
click at [319, 84] on button "Publish" at bounding box center [324, 81] width 89 height 10
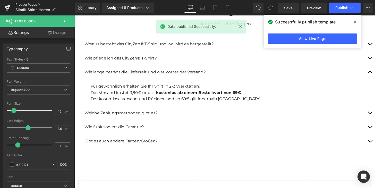
click at [29, 4] on link "Product Pages" at bounding box center [44, 5] width 59 height 4
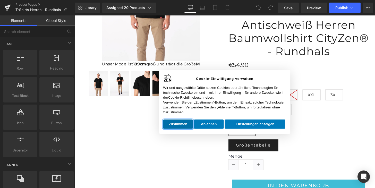
click at [193, 126] on button "Zustimmen" at bounding box center [181, 127] width 31 height 9
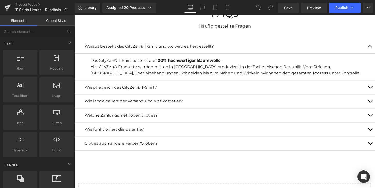
scroll to position [1820, 0]
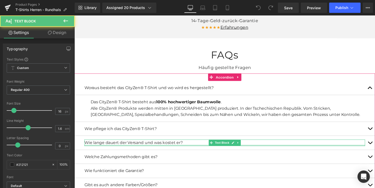
click at [186, 149] on div at bounding box center [230, 149] width 291 height 1
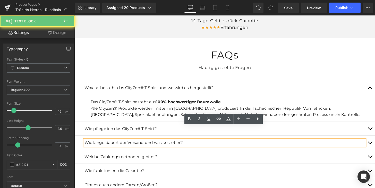
click at [189, 144] on p "Wie lange dauert der Versand und was kostet er?" at bounding box center [230, 147] width 291 height 7
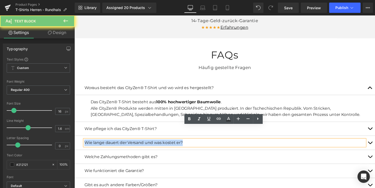
click at [189, 144] on p "Wie lange dauert der Versand und was kostet er?" at bounding box center [230, 147] width 291 height 7
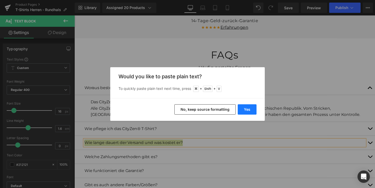
click at [250, 109] on button "Yes" at bounding box center [246, 109] width 19 height 10
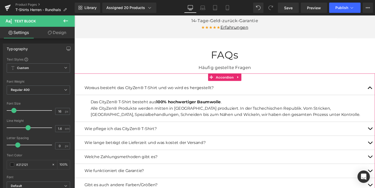
click at [374, 149] on span "button" at bounding box center [380, 149] width 0 height 0
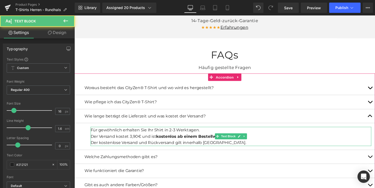
click at [167, 144] on div "Der kostenlose Versand und Rückversand gilt innerhalb [GEOGRAPHIC_DATA]." at bounding box center [236, 147] width 291 height 7
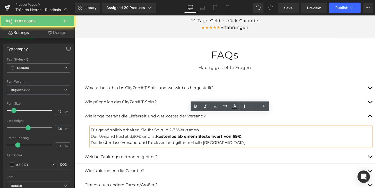
click at [168, 144] on div "Der kostenlose Versand und Rückversand gilt innerhalb [GEOGRAPHIC_DATA]." at bounding box center [236, 147] width 291 height 7
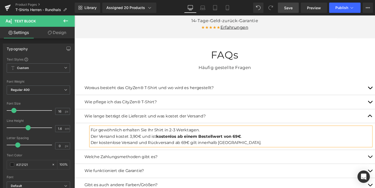
click at [288, 7] on span "Save" at bounding box center [288, 7] width 8 height 5
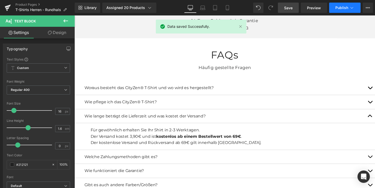
click at [345, 10] on span "Publish" at bounding box center [341, 8] width 13 height 4
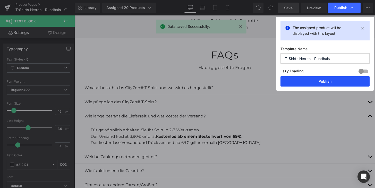
drag, startPoint x: 317, startPoint y: 82, endPoint x: 252, endPoint y: 69, distance: 66.6
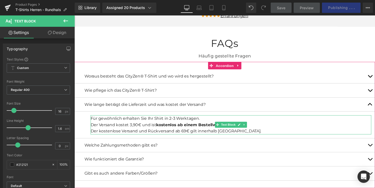
scroll to position [1833, 0]
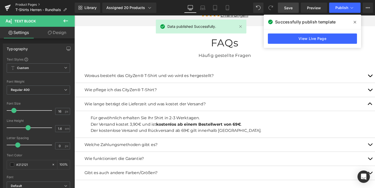
click at [33, 3] on link "Product Pages" at bounding box center [44, 5] width 59 height 4
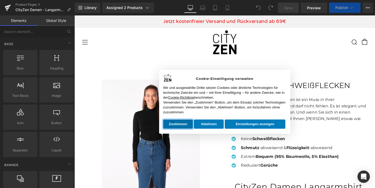
click at [188, 127] on button "Zustimmen" at bounding box center [181, 127] width 31 height 9
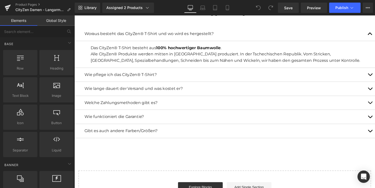
scroll to position [1678, 0]
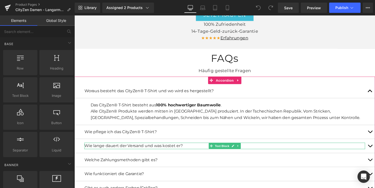
click at [233, 148] on span "Text Block" at bounding box center [227, 151] width 17 height 6
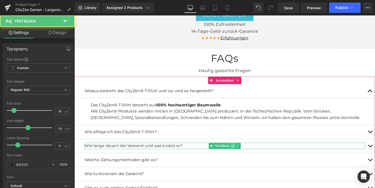
click at [239, 149] on icon at bounding box center [238, 150] width 3 height 3
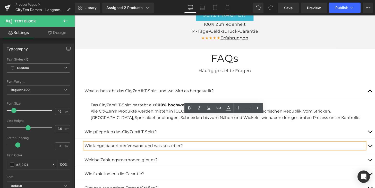
click at [252, 147] on p "Wie lange dauert der Versand und was kostet er?" at bounding box center [230, 150] width 291 height 7
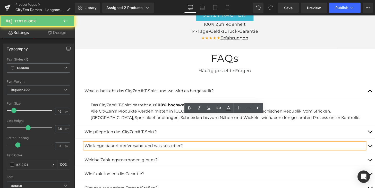
click at [252, 147] on p "Wie lange dauert der Versand und was kostet er?" at bounding box center [230, 150] width 291 height 7
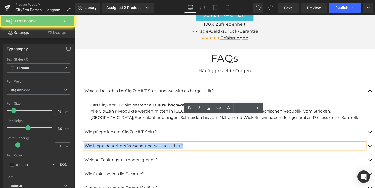
click at [252, 147] on p "Wie lange dauert der Versand und was kostet er?" at bounding box center [230, 150] width 291 height 7
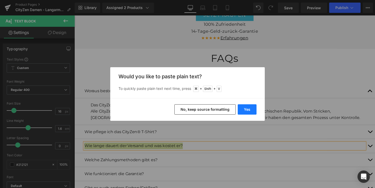
click at [247, 113] on button "Yes" at bounding box center [246, 109] width 19 height 10
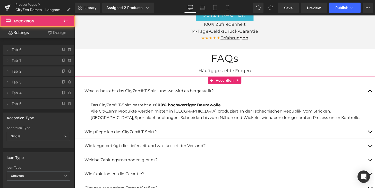
click at [374, 143] on button "button" at bounding box center [380, 150] width 10 height 14
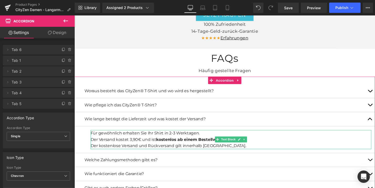
click at [171, 147] on div "Der kostenlose Versand und Rückversand gilt innerhalb [GEOGRAPHIC_DATA]." at bounding box center [236, 150] width 291 height 7
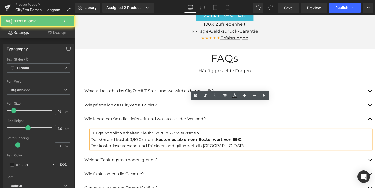
click at [169, 147] on div "Der kostenlose Versand und Rückversand gilt innerhalb [GEOGRAPHIC_DATA]." at bounding box center [236, 150] width 291 height 7
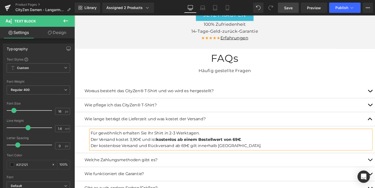
drag, startPoint x: 278, startPoint y: 3, endPoint x: 283, endPoint y: 37, distance: 34.0
click at [278, 3] on link "Save" at bounding box center [288, 8] width 21 height 10
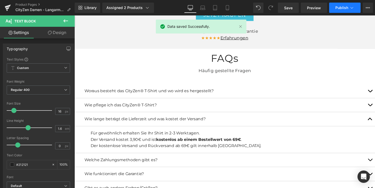
click at [341, 7] on span "Publish" at bounding box center [341, 8] width 13 height 4
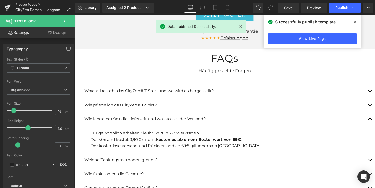
click at [27, 4] on link "Product Pages" at bounding box center [44, 5] width 59 height 4
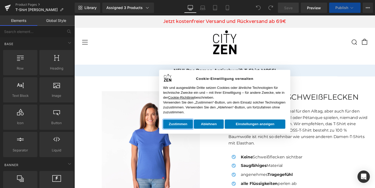
click at [190, 127] on button "Zustimmen" at bounding box center [181, 127] width 31 height 9
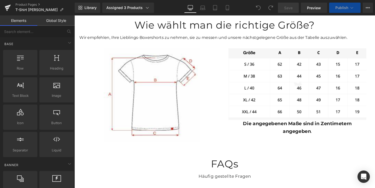
scroll to position [1487, 0]
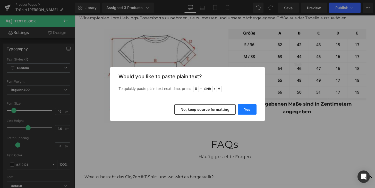
click at [0, 0] on button "Yes" at bounding box center [0, 0] width 0 height 0
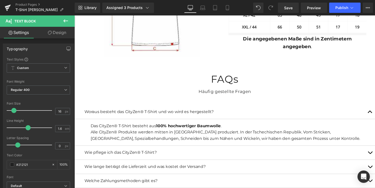
scroll to position [1560, 0]
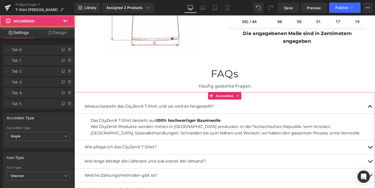
click at [374, 159] on button "button" at bounding box center [380, 166] width 10 height 14
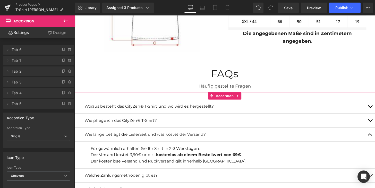
click at [74, 15] on div at bounding box center [74, 15] width 0 height 0
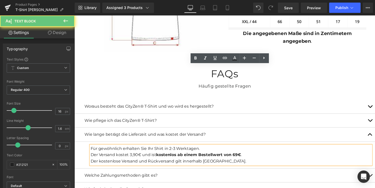
click at [170, 163] on div "Der kostenlose Versand und Rückversand gilt innerhalb Deutschlands." at bounding box center [236, 166] width 291 height 7
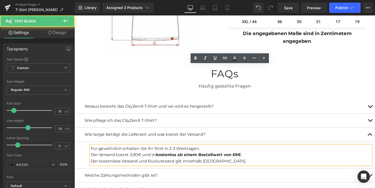
click at [169, 163] on div "Der kostenlose Versand und Rückversand gilt innerhalb [GEOGRAPHIC_DATA]." at bounding box center [236, 166] width 291 height 7
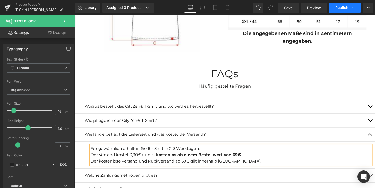
click at [339, 7] on span "Publish" at bounding box center [341, 8] width 13 height 4
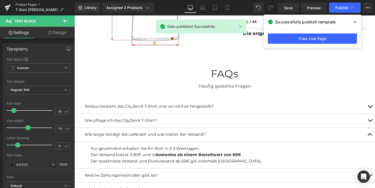
click at [29, 3] on link "Product Pages" at bounding box center [44, 5] width 59 height 4
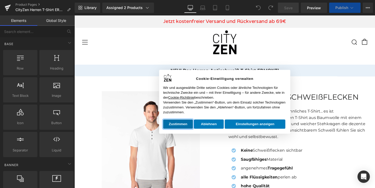
click at [193, 129] on button "Zustimmen" at bounding box center [181, 127] width 31 height 9
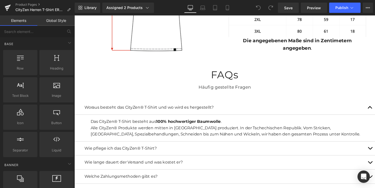
scroll to position [1546, 0]
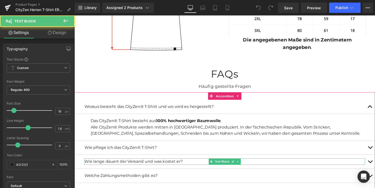
click at [191, 163] on p "Wie lange dauert der Versand und was kostet er?" at bounding box center [230, 166] width 291 height 7
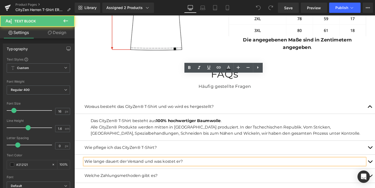
click at [191, 163] on p "Wie lange dauert der Versand und was kostet er?" at bounding box center [230, 166] width 291 height 7
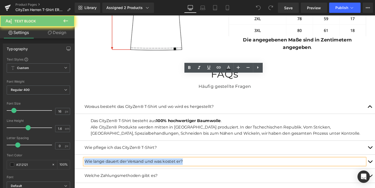
click at [191, 163] on p "Wie lange dauert der Versand und was kostet er?" at bounding box center [230, 166] width 291 height 7
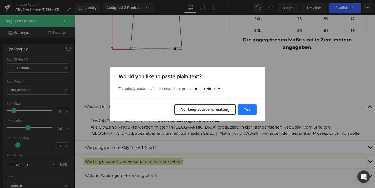
click at [249, 111] on button "Yes" at bounding box center [246, 109] width 19 height 10
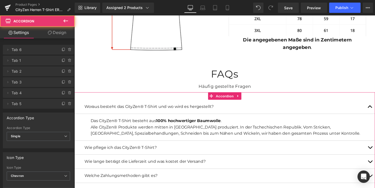
click at [374, 159] on button "button" at bounding box center [380, 166] width 10 height 14
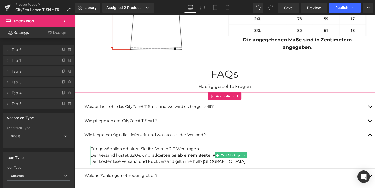
click at [167, 163] on div "Der kostenlose Versand und Rückversand gilt innerhalb [GEOGRAPHIC_DATA]." at bounding box center [236, 166] width 291 height 7
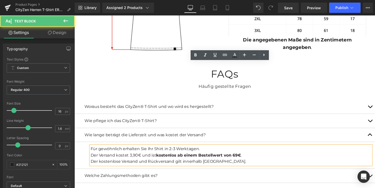
click at [169, 163] on div "Der kostenlose Versand und Rückversand gilt innerhalb [GEOGRAPHIC_DATA]." at bounding box center [236, 166] width 291 height 7
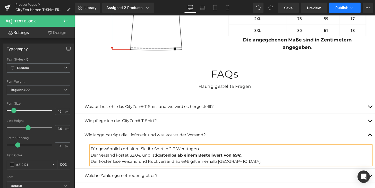
click at [339, 11] on button "Publish" at bounding box center [344, 8] width 31 height 10
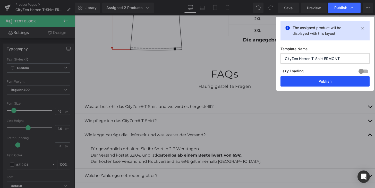
click at [313, 81] on button "Publish" at bounding box center [324, 81] width 89 height 10
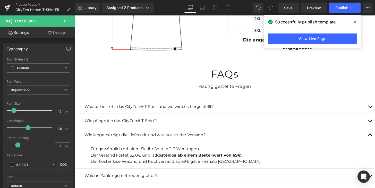
click at [354, 22] on icon at bounding box center [354, 22] width 3 height 3
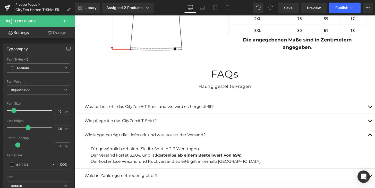
click at [33, 5] on link "Product Pages" at bounding box center [44, 5] width 59 height 4
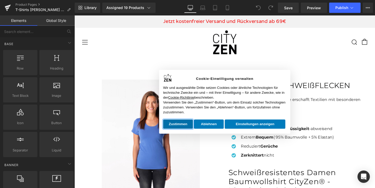
click at [186, 130] on button "Zustimmen" at bounding box center [181, 127] width 31 height 9
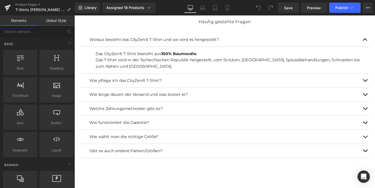
scroll to position [1771, 0]
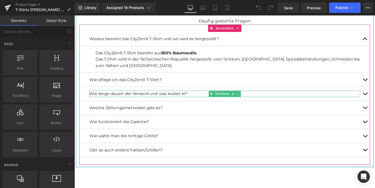
click at [274, 93] on p "Wie lange dauert der Versand und was kostet er?" at bounding box center [230, 96] width 280 height 7
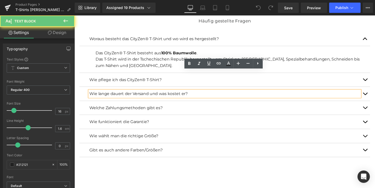
click at [196, 93] on p "Wie lange dauert der Versand und was kostet er?" at bounding box center [230, 96] width 280 height 7
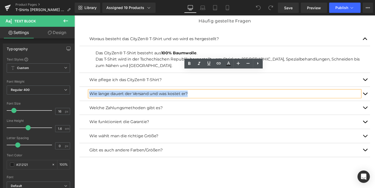
click at [196, 93] on p "Wie lange dauert der Versand und was kostet er?" at bounding box center [230, 96] width 280 height 7
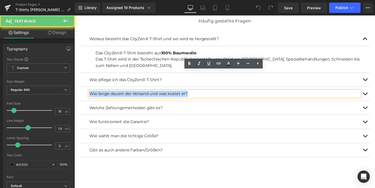
click at [196, 93] on p "Wie lange dauert der Versand und was kostet er?" at bounding box center [230, 96] width 280 height 7
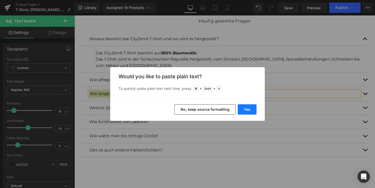
click at [251, 112] on button "Yes" at bounding box center [246, 109] width 19 height 10
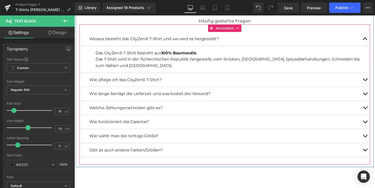
click at [374, 89] on button "button" at bounding box center [375, 96] width 10 height 14
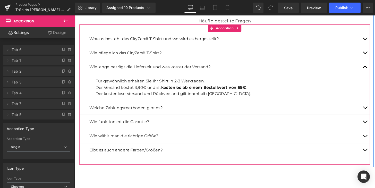
click at [174, 94] on span "Der kostenlose Versand und Rückversand gilt innerhalb [GEOGRAPHIC_DATA]." at bounding box center [176, 96] width 161 height 5
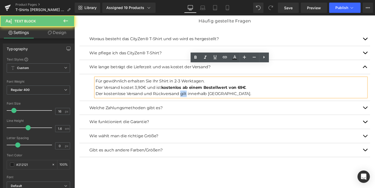
click at [174, 94] on span "Der kostenlose Versand und Rückversand gilt innerhalb [GEOGRAPHIC_DATA]." at bounding box center [176, 96] width 161 height 5
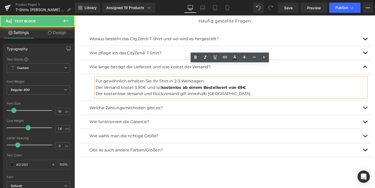
click at [175, 94] on span "Der kostenlose Versand und Rückversand gilt innerhalb [GEOGRAPHIC_DATA]." at bounding box center [176, 96] width 161 height 5
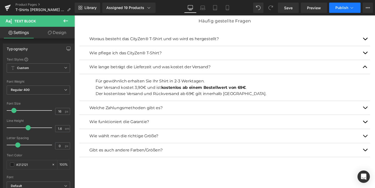
click at [340, 8] on span "Publish" at bounding box center [341, 8] width 13 height 4
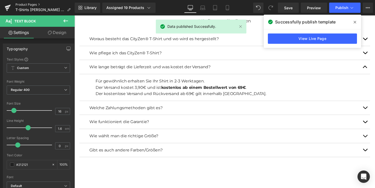
click at [32, 5] on link "Product Pages" at bounding box center [44, 5] width 59 height 4
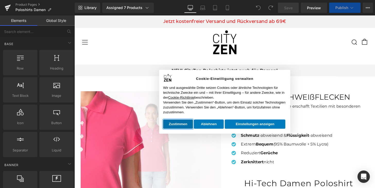
click at [193, 129] on button "Zustimmen" at bounding box center [181, 127] width 31 height 9
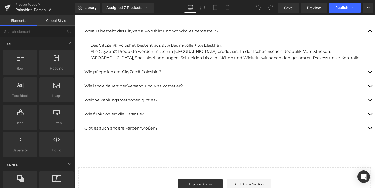
scroll to position [1845, 0]
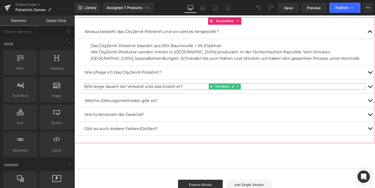
click at [270, 86] on p "Wie lange dauert der Versand und was kostet er?" at bounding box center [230, 89] width 291 height 7
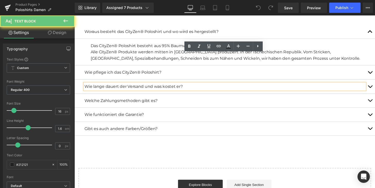
click at [270, 86] on p "Wie lange dauert der Versand und was kostet er?" at bounding box center [230, 89] width 291 height 7
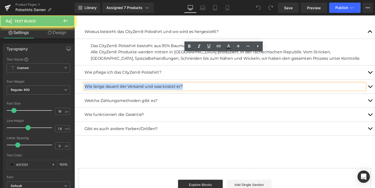
click at [270, 86] on p "Wie lange dauert der Versand und was kostet er?" at bounding box center [230, 89] width 291 height 7
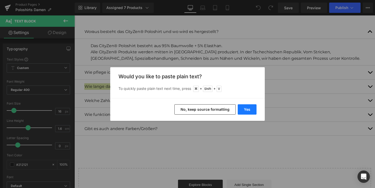
click at [251, 110] on button "Yes" at bounding box center [246, 109] width 19 height 10
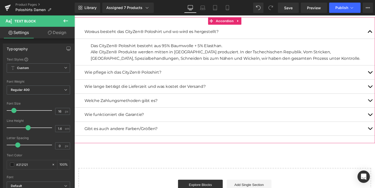
click at [374, 90] on span "button" at bounding box center [380, 90] width 0 height 0
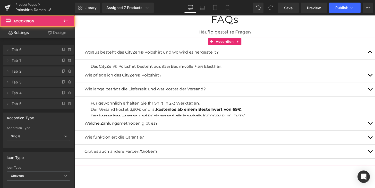
scroll to position [1817, 0]
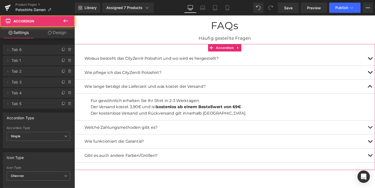
click at [172, 113] on div "Der kostenlose Versand und Rückversand gilt innerhalb Deutschlands." at bounding box center [236, 116] width 291 height 7
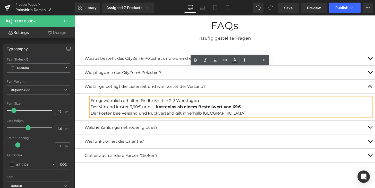
click at [174, 113] on div "Der kostenlose Versand und Rückversand gilt innerhalb Deutschlands." at bounding box center [236, 116] width 291 height 7
click at [170, 113] on div "Der kostenlose Versand und Rückversand gilt innerhalb Deutschlands." at bounding box center [236, 116] width 291 height 7
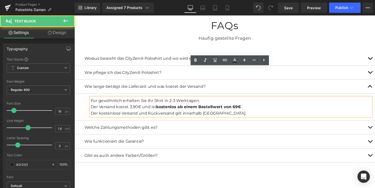
click at [168, 113] on div "Der kostenlose Versand und Rückversand gilt innerhalb Deutschlands." at bounding box center [236, 116] width 291 height 7
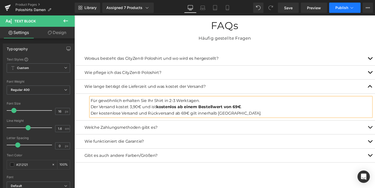
click at [339, 6] on span "Publish" at bounding box center [341, 8] width 13 height 4
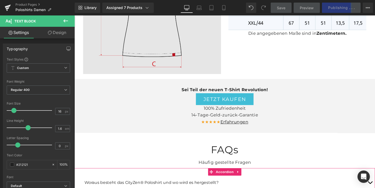
scroll to position [1658, 0]
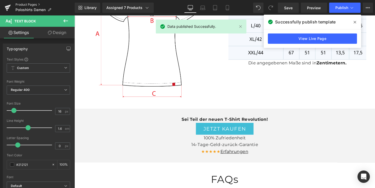
click at [34, 5] on link "Product Pages" at bounding box center [44, 5] width 59 height 4
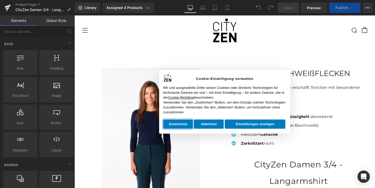
click at [168, 129] on button "Zustimmen" at bounding box center [181, 127] width 31 height 9
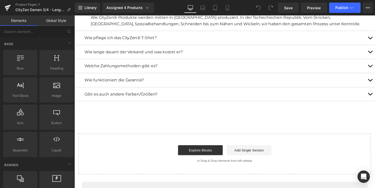
scroll to position [1765, 0]
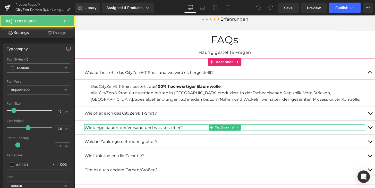
click at [255, 128] on div "Wie lange dauert der Versand und was kostet er? Text Block" at bounding box center [230, 131] width 291 height 7
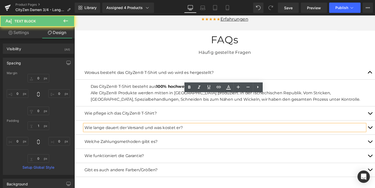
click at [257, 128] on p "Wie lange dauert der Versand und was kostet er?" at bounding box center [230, 131] width 291 height 7
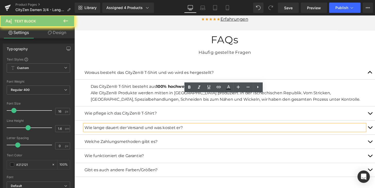
click at [257, 128] on p "Wie lange dauert der Versand und was kostet er?" at bounding box center [230, 131] width 291 height 7
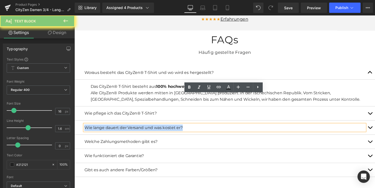
click at [257, 128] on p "Wie lange dauert der Versand und was kostet er?" at bounding box center [230, 131] width 291 height 7
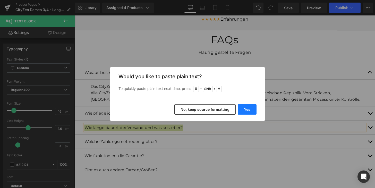
click at [249, 112] on button "Yes" at bounding box center [246, 109] width 19 height 10
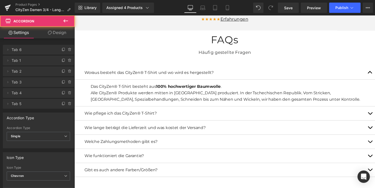
click at [374, 124] on button "button" at bounding box center [380, 131] width 10 height 15
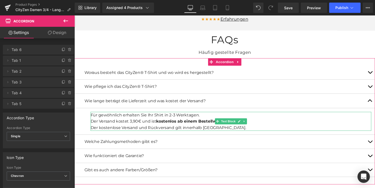
click at [173, 128] on div "Der kostenlose Versand und Rückversand gilt innerhalb Deutschlands." at bounding box center [236, 131] width 291 height 7
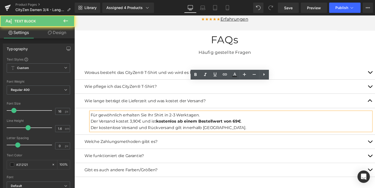
click at [168, 128] on div "Der kostenlose Versand und Rückversand gilt innerhalb Deutschlands." at bounding box center [236, 131] width 291 height 7
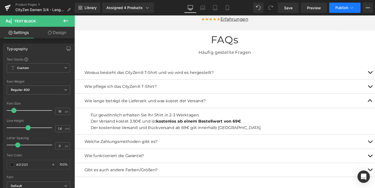
click at [341, 11] on button "Publish" at bounding box center [344, 8] width 31 height 10
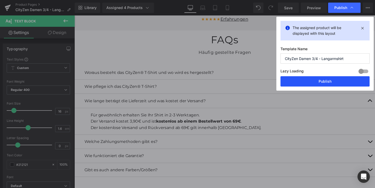
click at [321, 77] on button "Publish" at bounding box center [324, 81] width 89 height 10
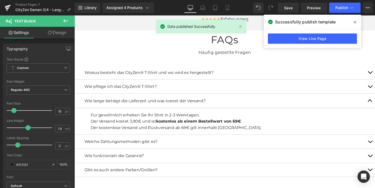
click at [351, 21] on span at bounding box center [354, 22] width 8 height 8
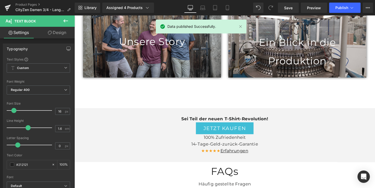
scroll to position [1576, 0]
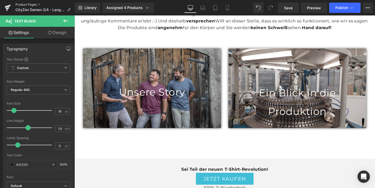
click at [36, 5] on link "Product Pages" at bounding box center [44, 5] width 59 height 4
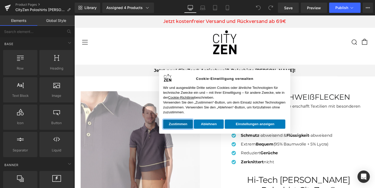
click at [193, 129] on button "Zustimmen" at bounding box center [181, 127] width 31 height 9
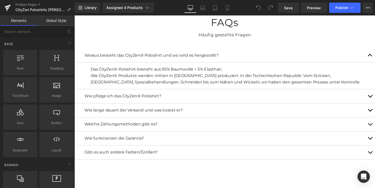
scroll to position [1764, 0]
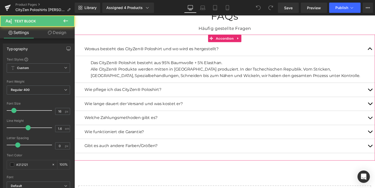
click at [74, 15] on div at bounding box center [74, 15] width 0 height 0
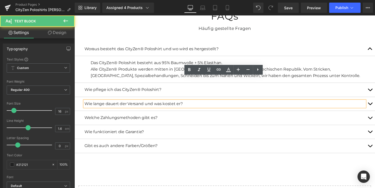
click at [255, 104] on p "Wie lange dauert der Versand und was kostet er?" at bounding box center [230, 107] width 291 height 7
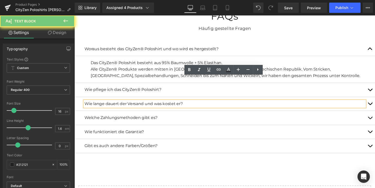
click at [255, 104] on p "Wie lange dauert der Versand und was kostet er?" at bounding box center [230, 107] width 291 height 7
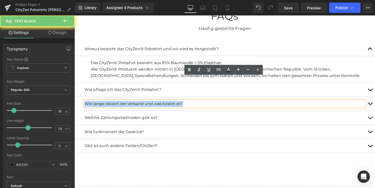
click at [255, 104] on p "Wie lange dauert der Versand und was kostet er?" at bounding box center [230, 107] width 291 height 7
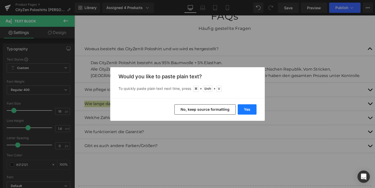
click at [249, 110] on button "Yes" at bounding box center [246, 109] width 19 height 10
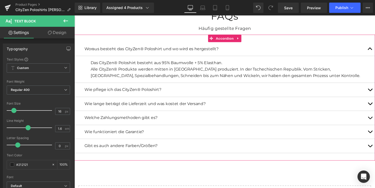
click at [374, 108] on span "button" at bounding box center [380, 108] width 0 height 0
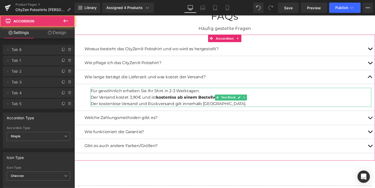
click at [172, 98] on strong "kostenlos ab einem Bestellwert von 69€" at bounding box center [203, 100] width 88 height 5
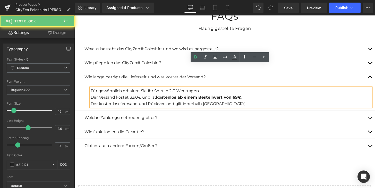
click at [169, 104] on div "Der kostenlose Versand und Rückversand gilt innerhalb Deutschlands." at bounding box center [236, 107] width 291 height 7
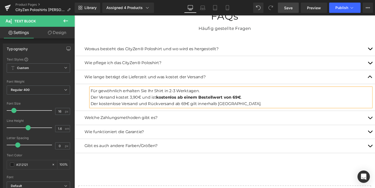
click at [294, 12] on link "Save" at bounding box center [288, 8] width 21 height 10
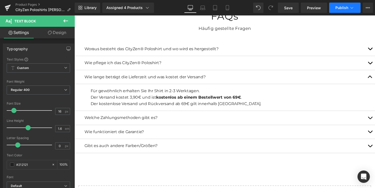
click at [356, 9] on button "Publish" at bounding box center [344, 8] width 31 height 10
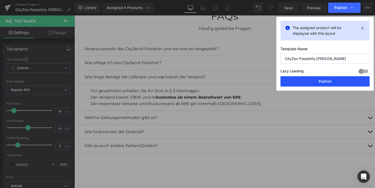
click at [308, 77] on button "Publish" at bounding box center [324, 81] width 89 height 10
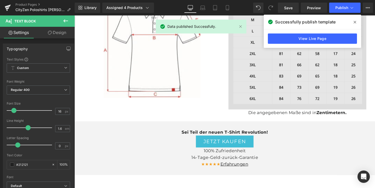
scroll to position [1576, 0]
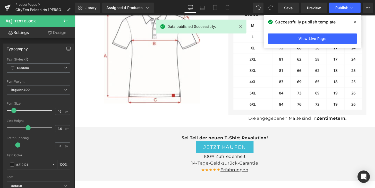
click at [353, 20] on span at bounding box center [354, 22] width 8 height 8
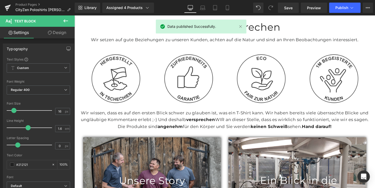
scroll to position [944, 0]
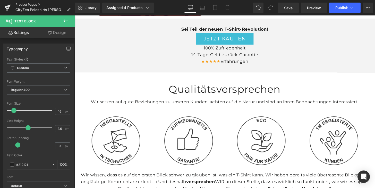
click at [31, 5] on link "Product Pages" at bounding box center [44, 5] width 59 height 4
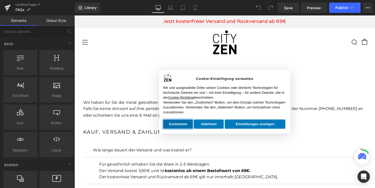
click at [187, 127] on button "Zustimmen" at bounding box center [181, 127] width 31 height 9
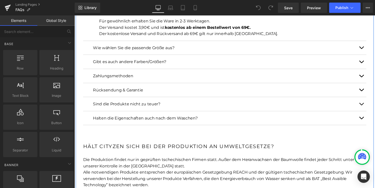
scroll to position [139, 0]
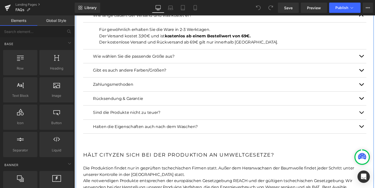
click at [152, 104] on div "Rücksendung & Garantie Text Block" at bounding box center [230, 101] width 273 height 7
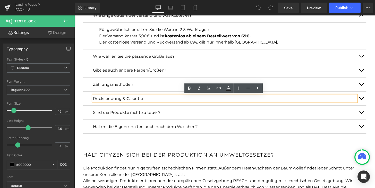
click at [371, 101] on button "button" at bounding box center [371, 101] width 10 height 14
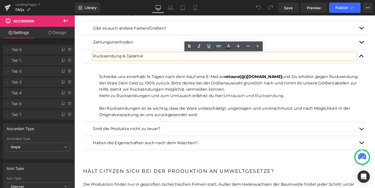
scroll to position [156, 0]
click at [179, 118] on div "Bei Rücksendungen ist es wichtig, dass die Ware unbeschädigt, ungetragen und un…" at bounding box center [236, 114] width 273 height 13
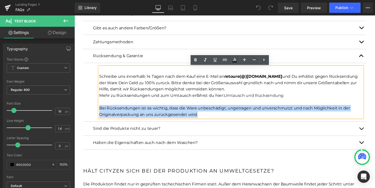
drag, startPoint x: 147, startPoint y: 120, endPoint x: 101, endPoint y: 111, distance: 46.9
click at [101, 111] on div "Bei Rücksendungen ist es wichtig, dass die Ware unbeschädigt, ungetragen und un…" at bounding box center [236, 114] width 273 height 13
click at [152, 117] on div "Bei Rücksendungen ist es wichtig, dass die Ware unbeschädigt, ungetragen und un…" at bounding box center [236, 114] width 273 height 13
drag, startPoint x: 149, startPoint y: 119, endPoint x: 101, endPoint y: 110, distance: 48.7
click at [101, 110] on div "Bei Rücksendungen ist es wichtig, dass die Ware unbeschädigt, ungetragen und un…" at bounding box center [236, 114] width 273 height 13
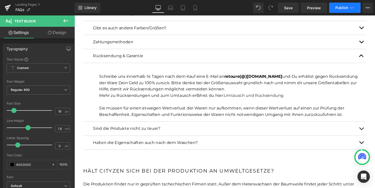
click at [343, 8] on span "Publish" at bounding box center [341, 8] width 13 height 4
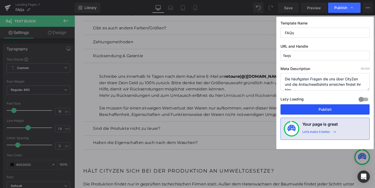
click at [327, 107] on button "Publish" at bounding box center [324, 109] width 89 height 10
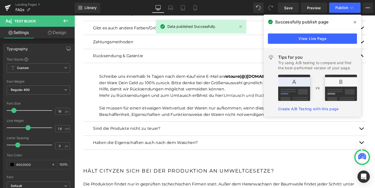
click at [0, 0] on span at bounding box center [0, 0] width 0 height 0
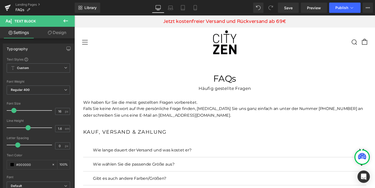
click at [67, 21] on icon at bounding box center [66, 21] width 6 height 6
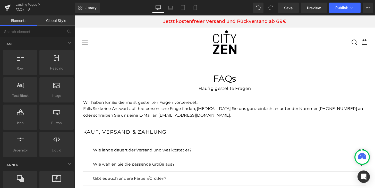
click at [19, 2] on div "Landing Pages FAQs" at bounding box center [37, 7] width 75 height 15
click at [19, 4] on link "Landing Pages" at bounding box center [44, 5] width 59 height 4
